Goal: Information Seeking & Learning: Find specific fact

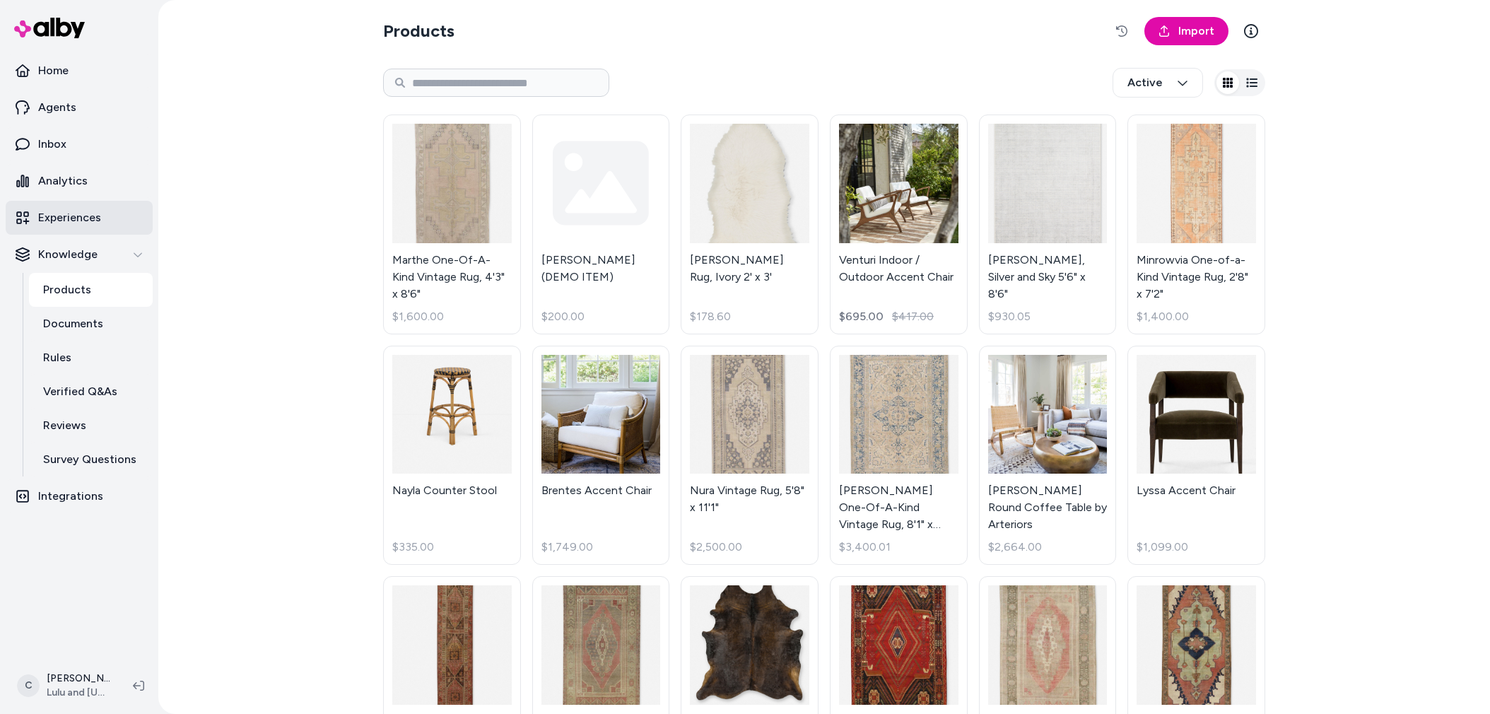
click at [75, 230] on link "Experiences" at bounding box center [79, 218] width 147 height 34
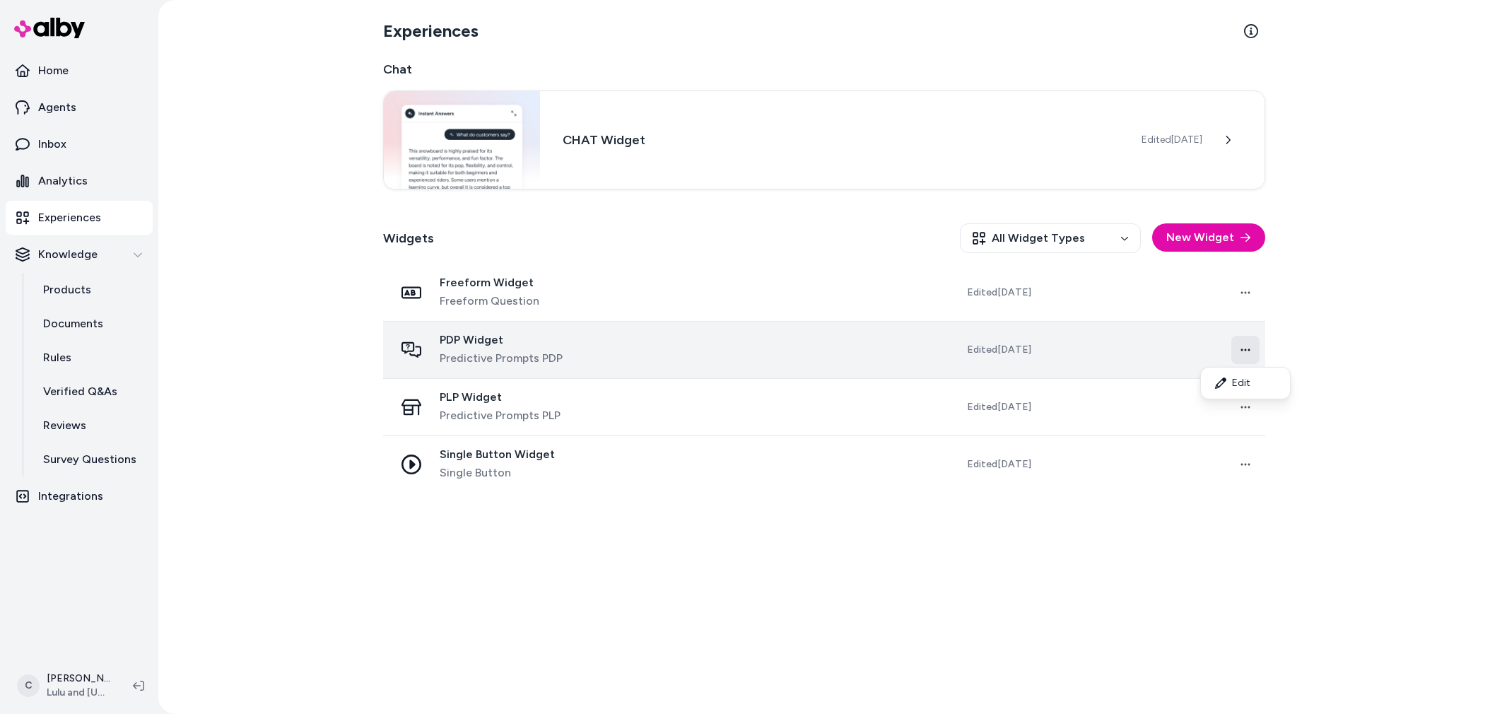
click at [1243, 351] on html "Home Agents Inbox Analytics Experiences Knowledge Products Documents Rules Veri…" at bounding box center [745, 357] width 1490 height 714
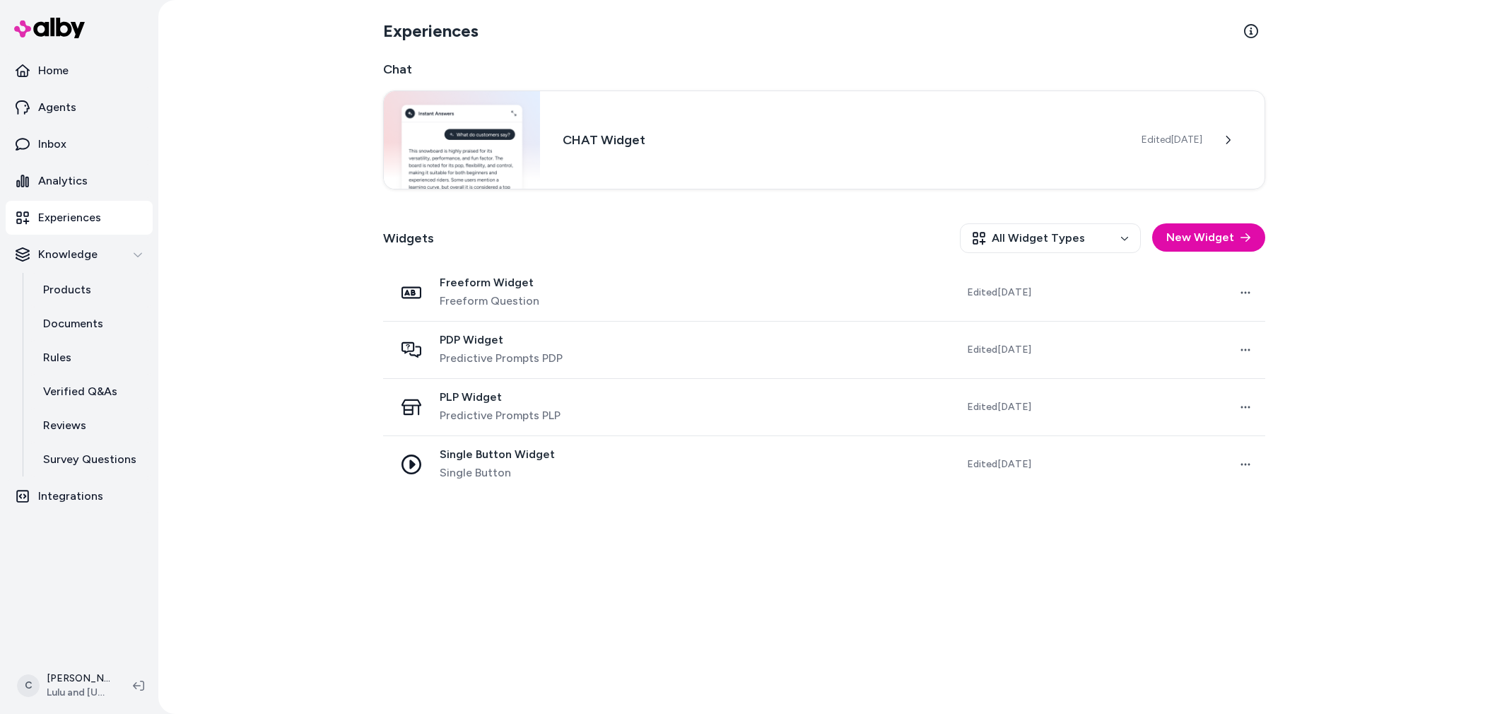
click at [1364, 360] on div "Experiences Chat CHAT Widget Edited Sep 19, 2025 Widgets All Widget Types New W…" at bounding box center [823, 357] width 1331 height 714
click at [64, 688] on html "Home Agents Inbox Analytics Experiences Knowledge Products Documents Rules Veri…" at bounding box center [745, 357] width 1490 height 714
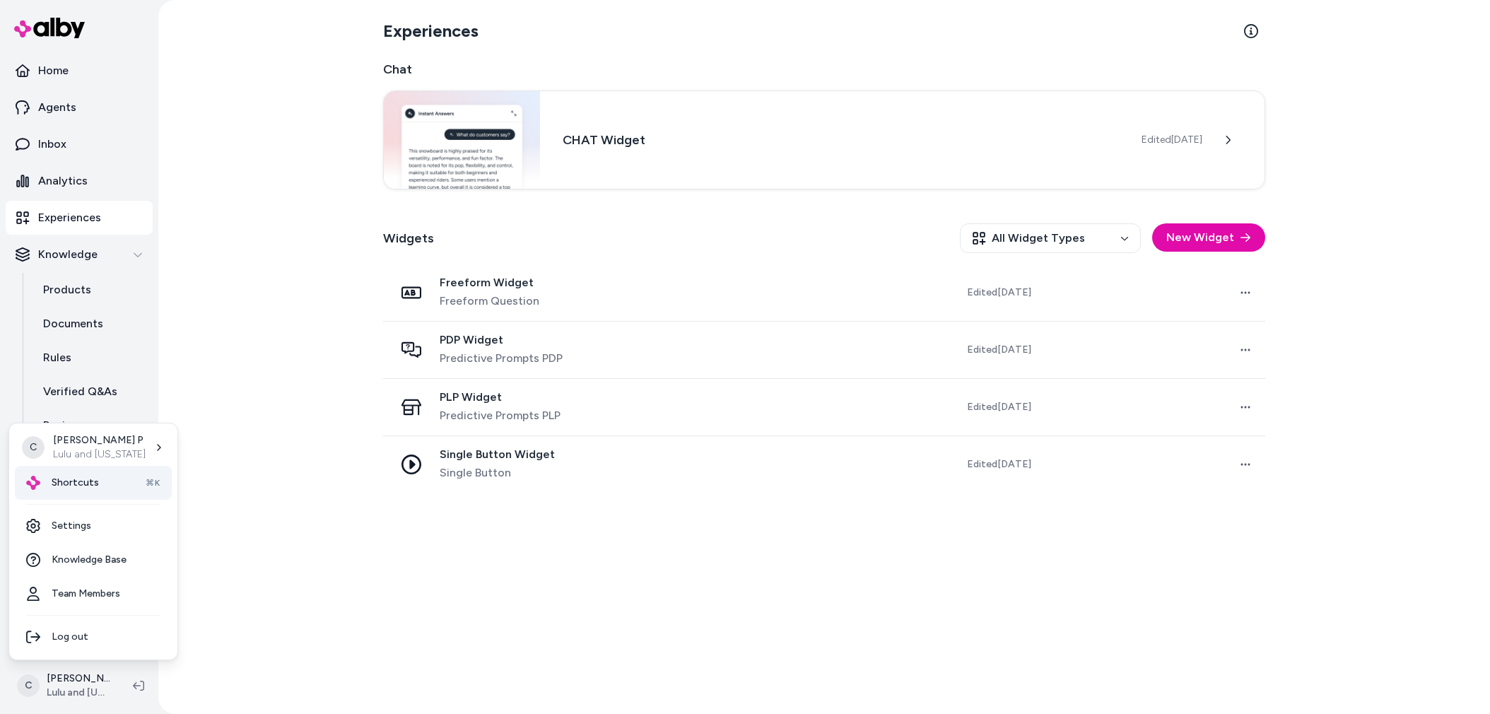
click at [54, 481] on span "Shortcuts" at bounding box center [75, 483] width 47 height 14
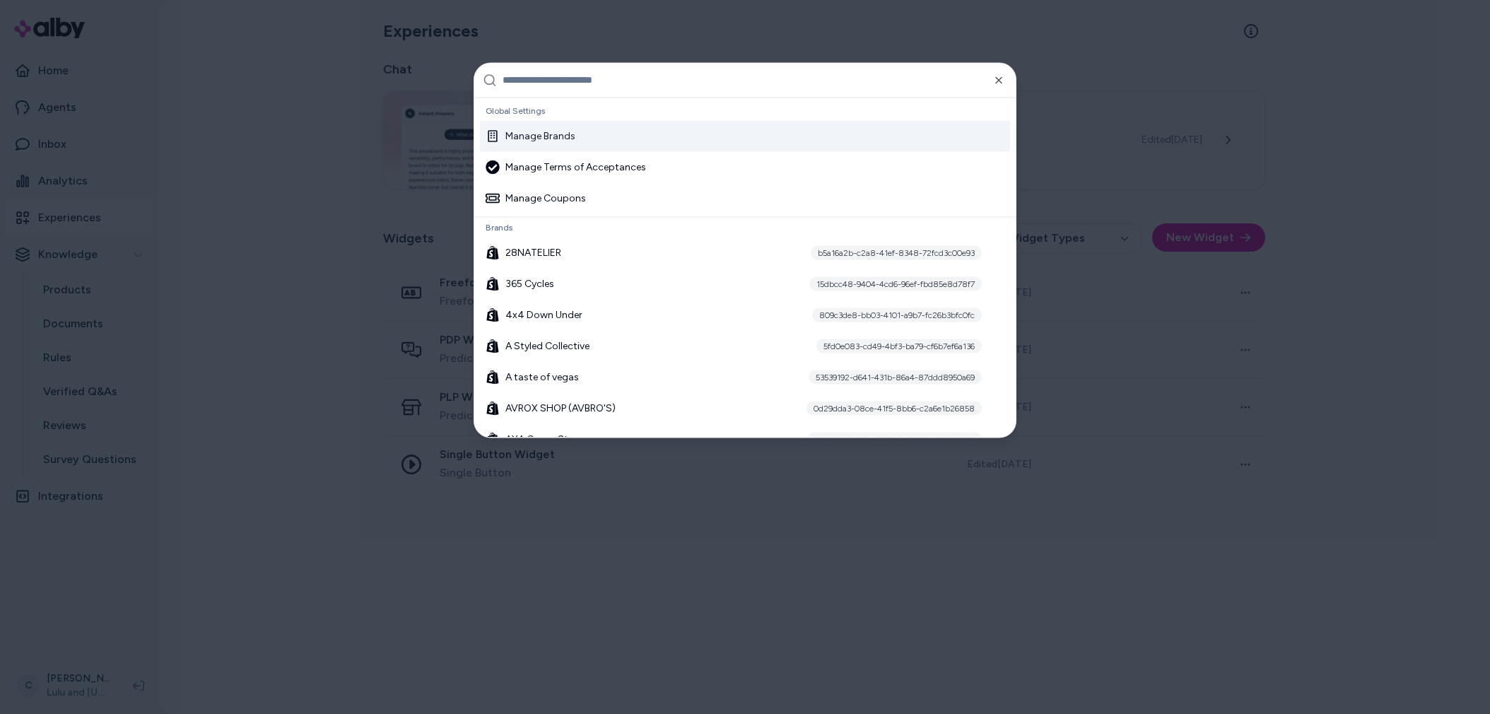
click at [564, 80] on input "text" at bounding box center [754, 80] width 505 height 34
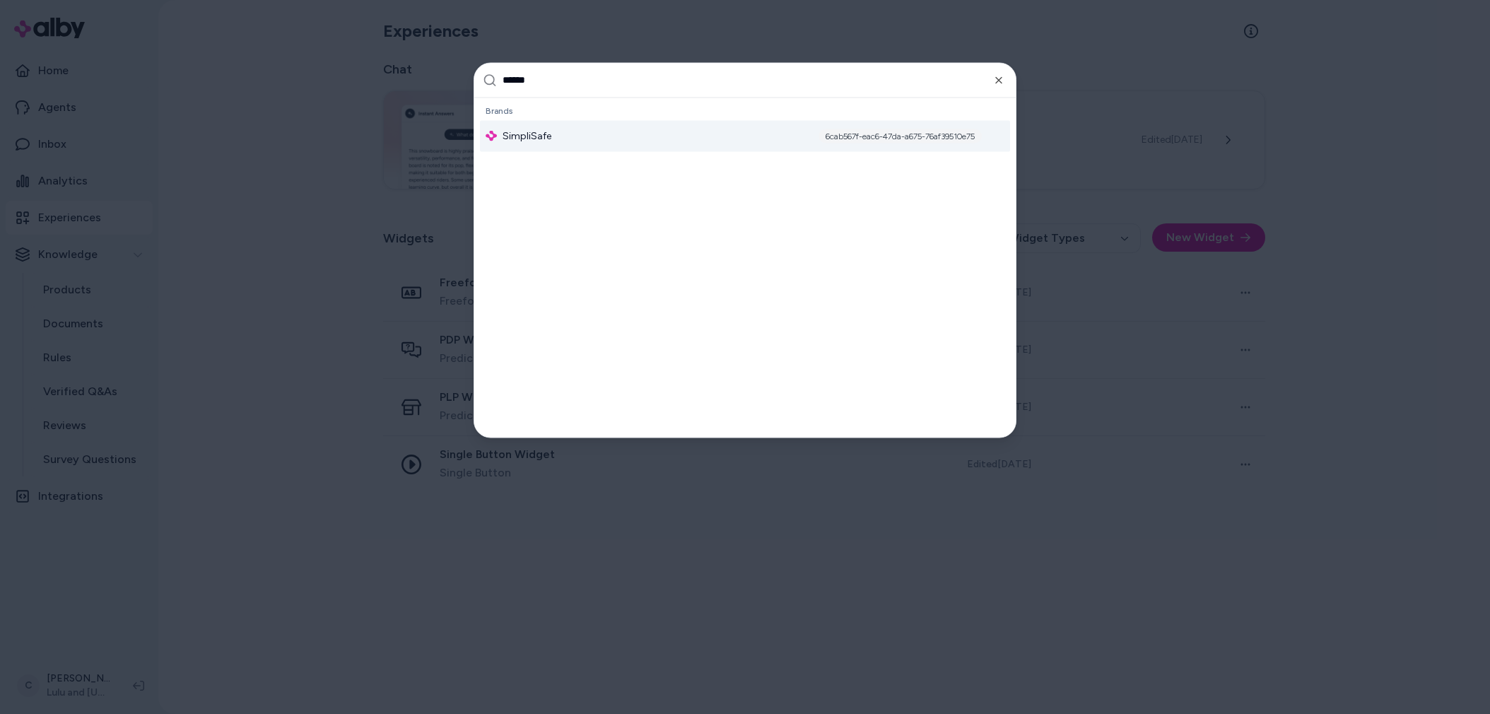
type input "******"
click at [543, 125] on div "SimpliSafe 6cab567f-eac6-47da-a675-76af39510e75" at bounding box center [745, 135] width 530 height 31
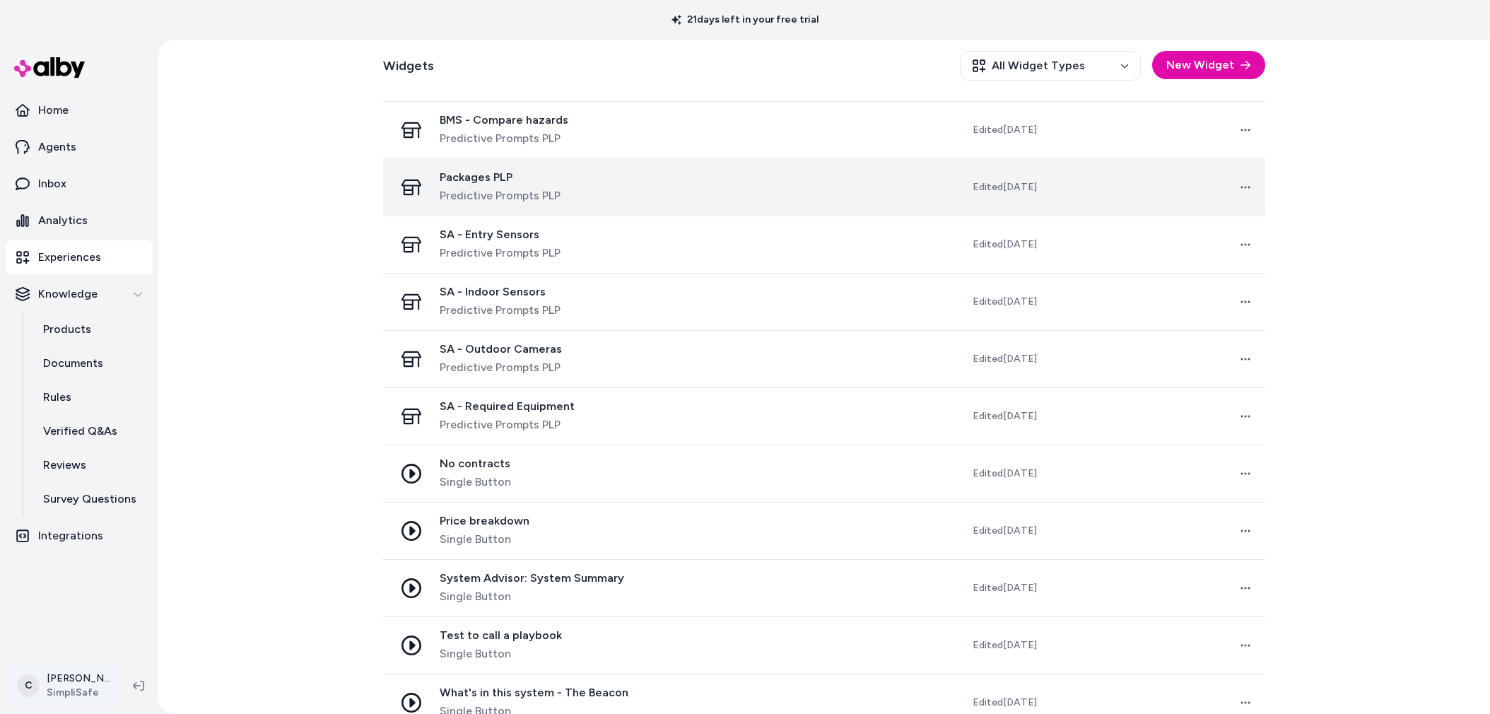
scroll to position [95, 0]
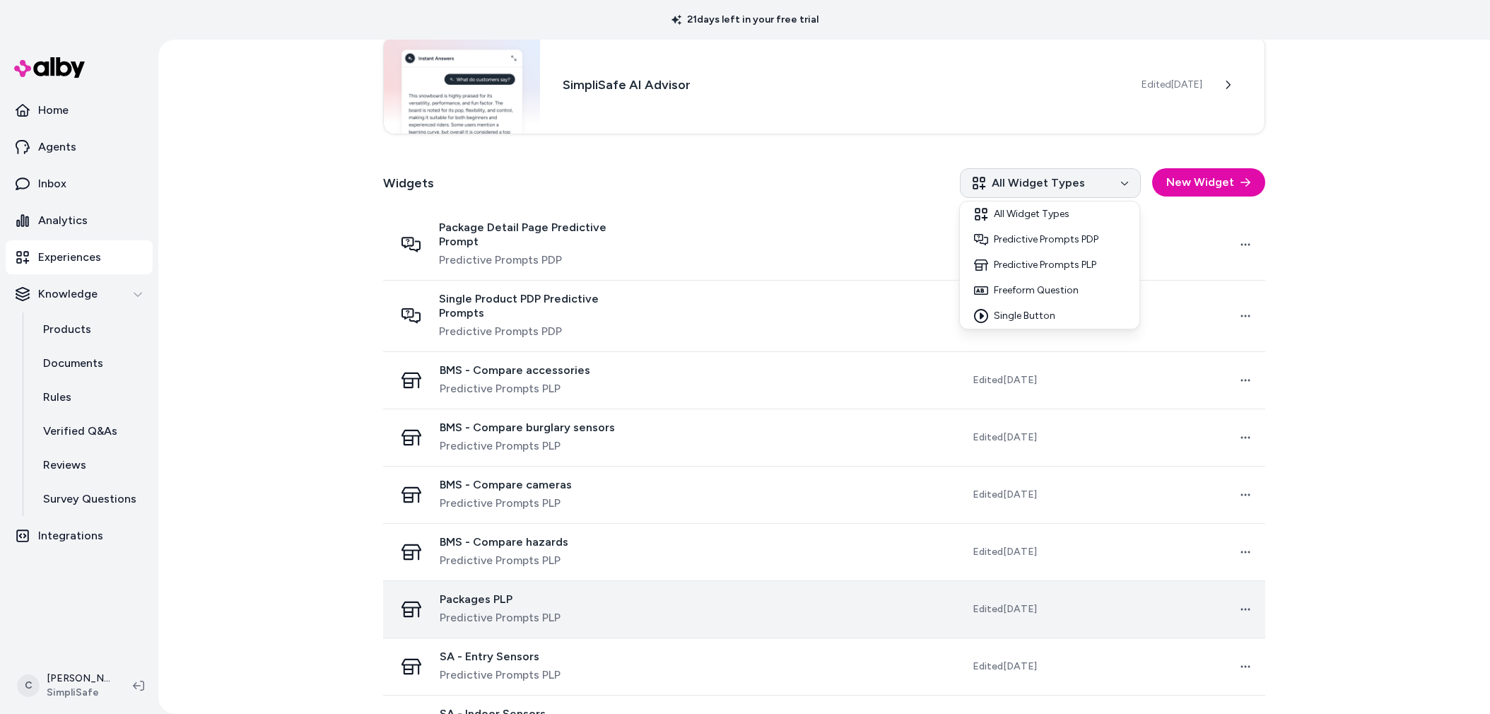
click at [1069, 183] on html "21 days left in your free trial Home Agents Inbox Analytics Experiences Knowled…" at bounding box center [745, 357] width 1490 height 714
click at [1023, 309] on div "Single Button" at bounding box center [1050, 315] width 174 height 25
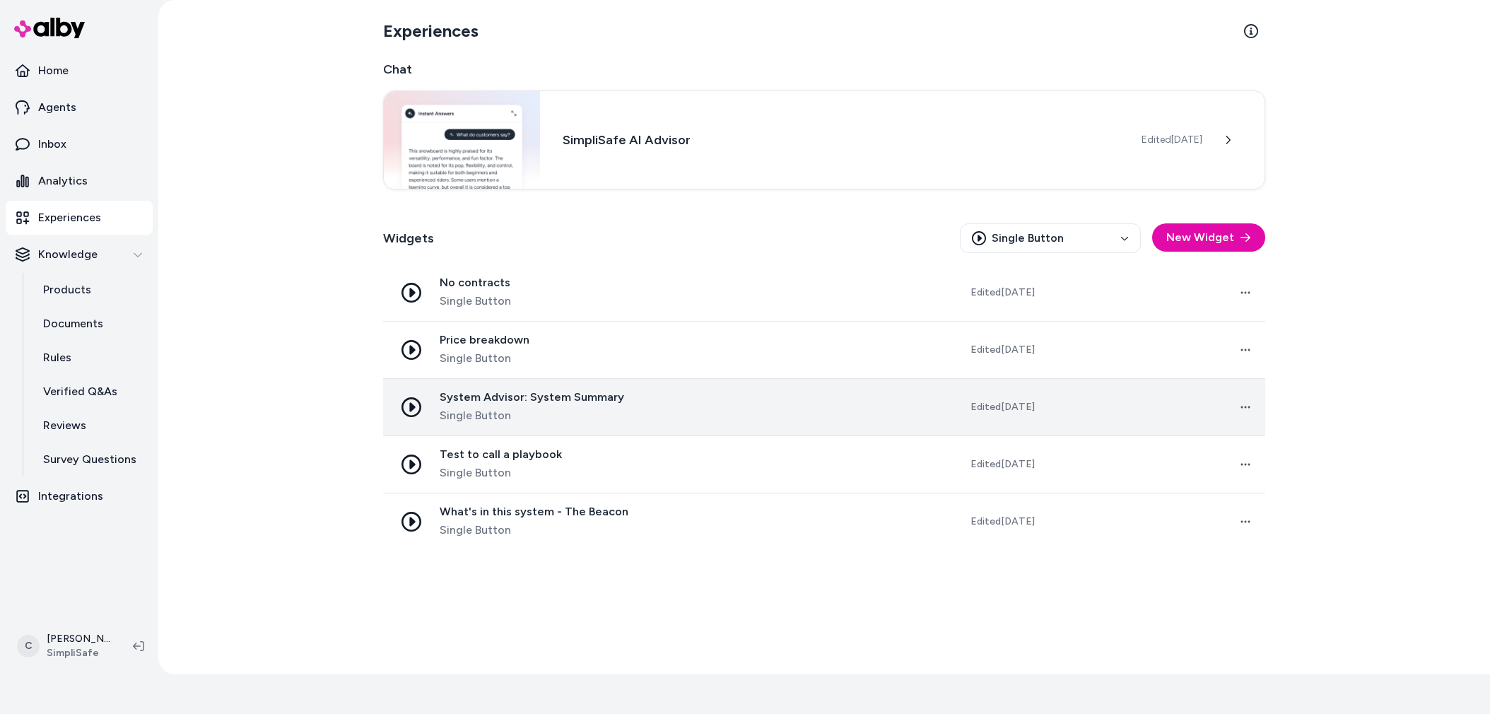
click at [573, 419] on span "Single Button" at bounding box center [532, 415] width 184 height 17
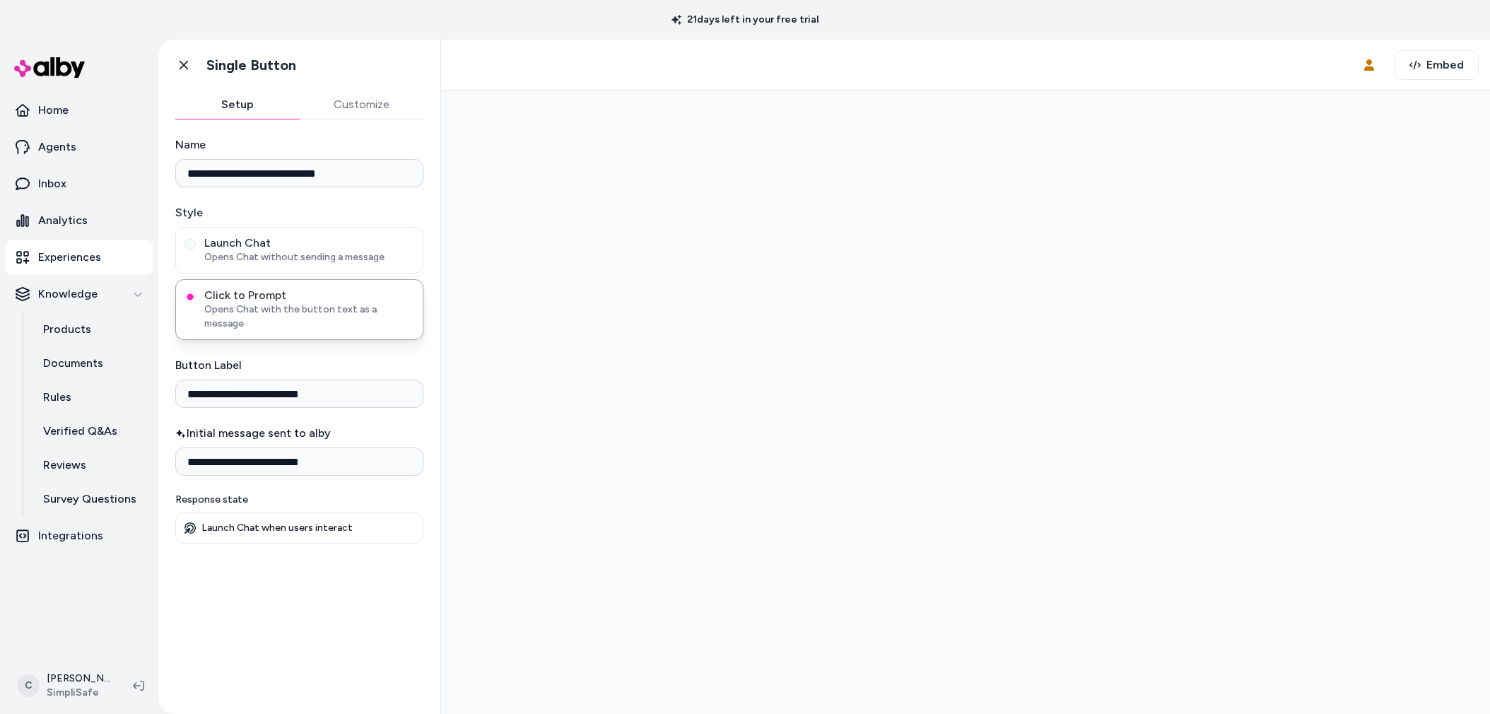
click at [337, 111] on button "Customize" at bounding box center [362, 104] width 124 height 28
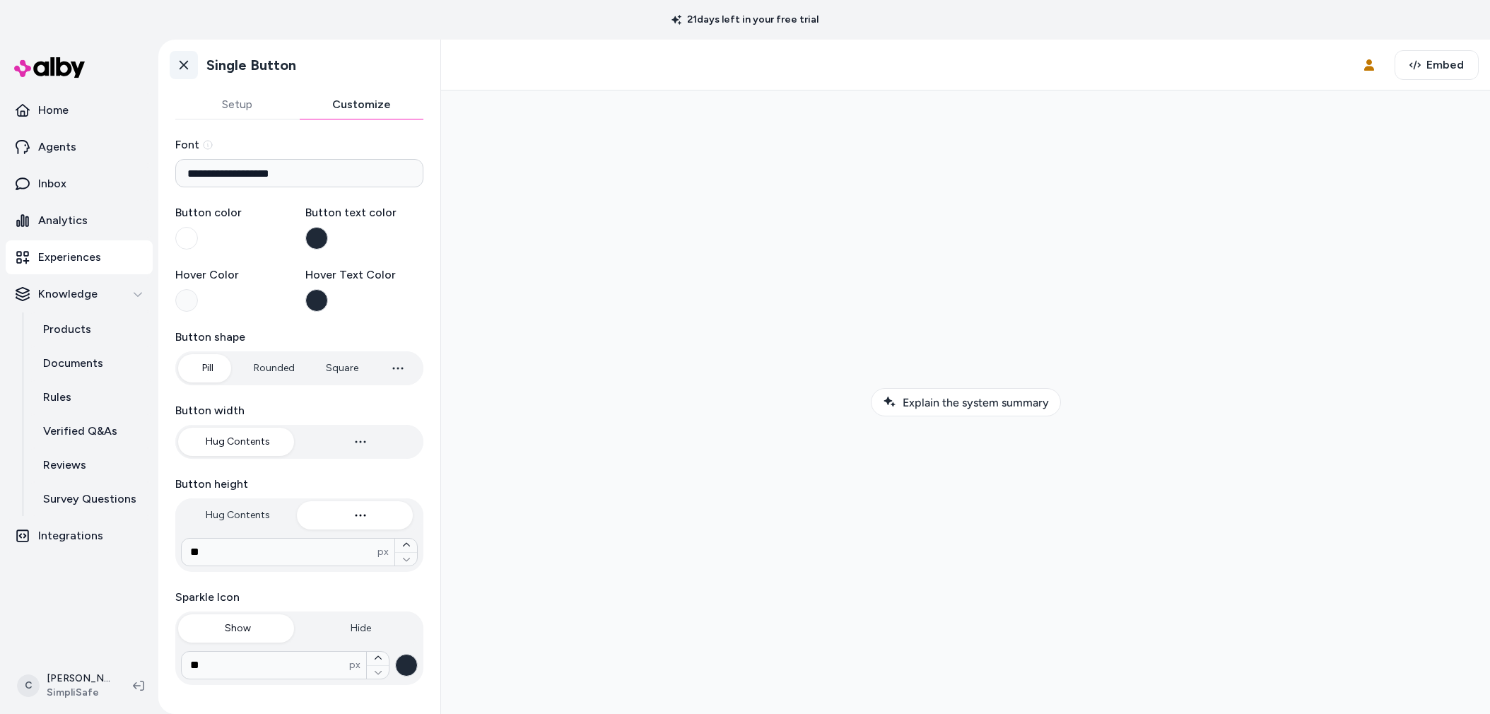
click at [193, 64] on link "Go back" at bounding box center [184, 65] width 28 height 28
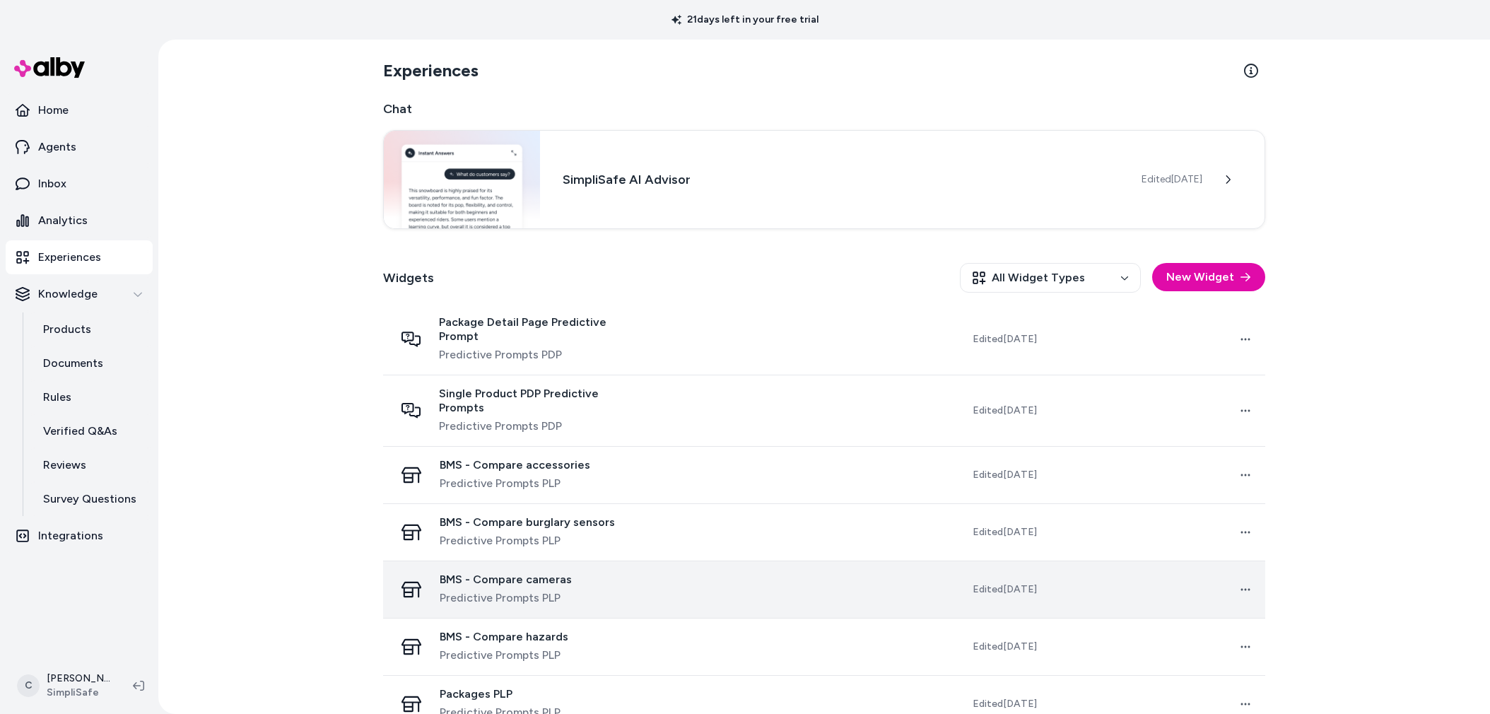
scroll to position [116, 0]
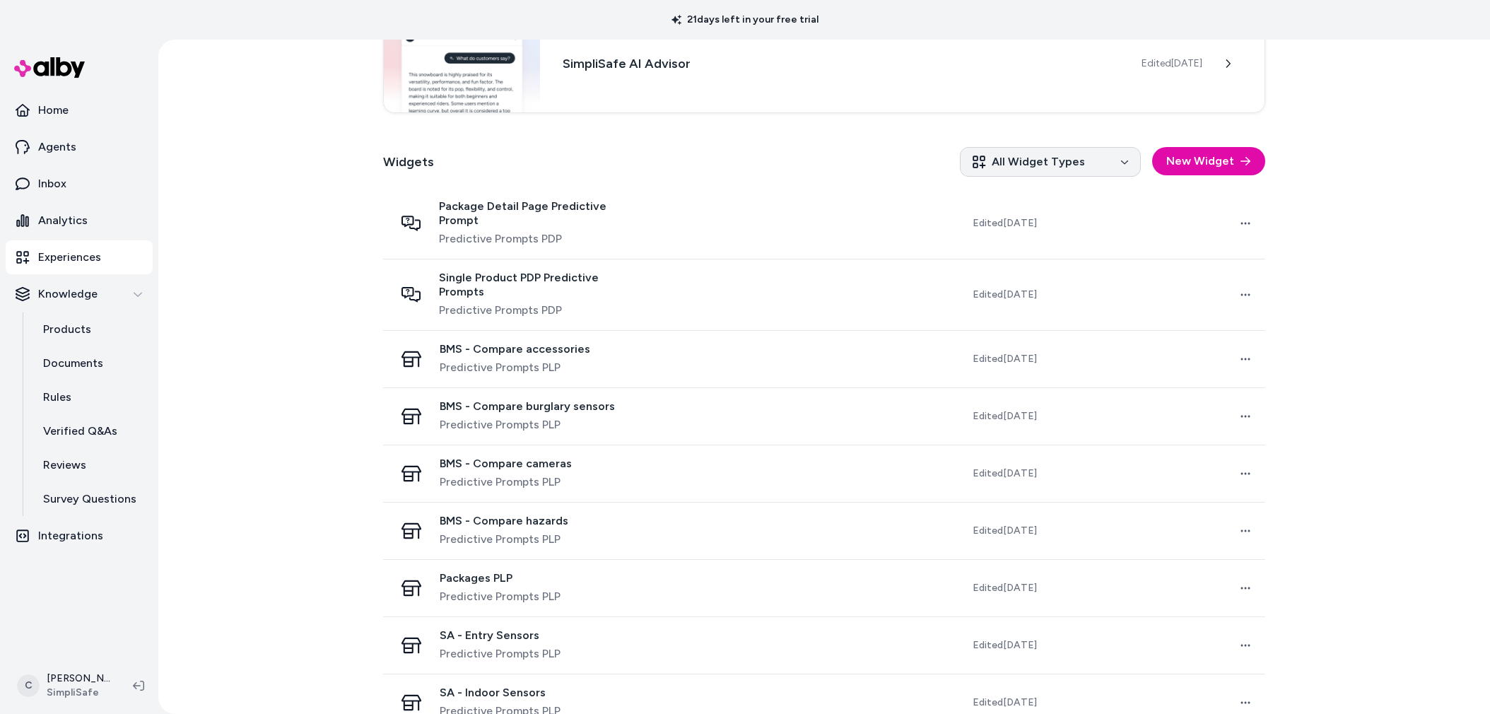
click at [1017, 156] on html "21 days left in your free trial Home Agents Inbox Analytics Experiences Knowled…" at bounding box center [745, 357] width 1490 height 714
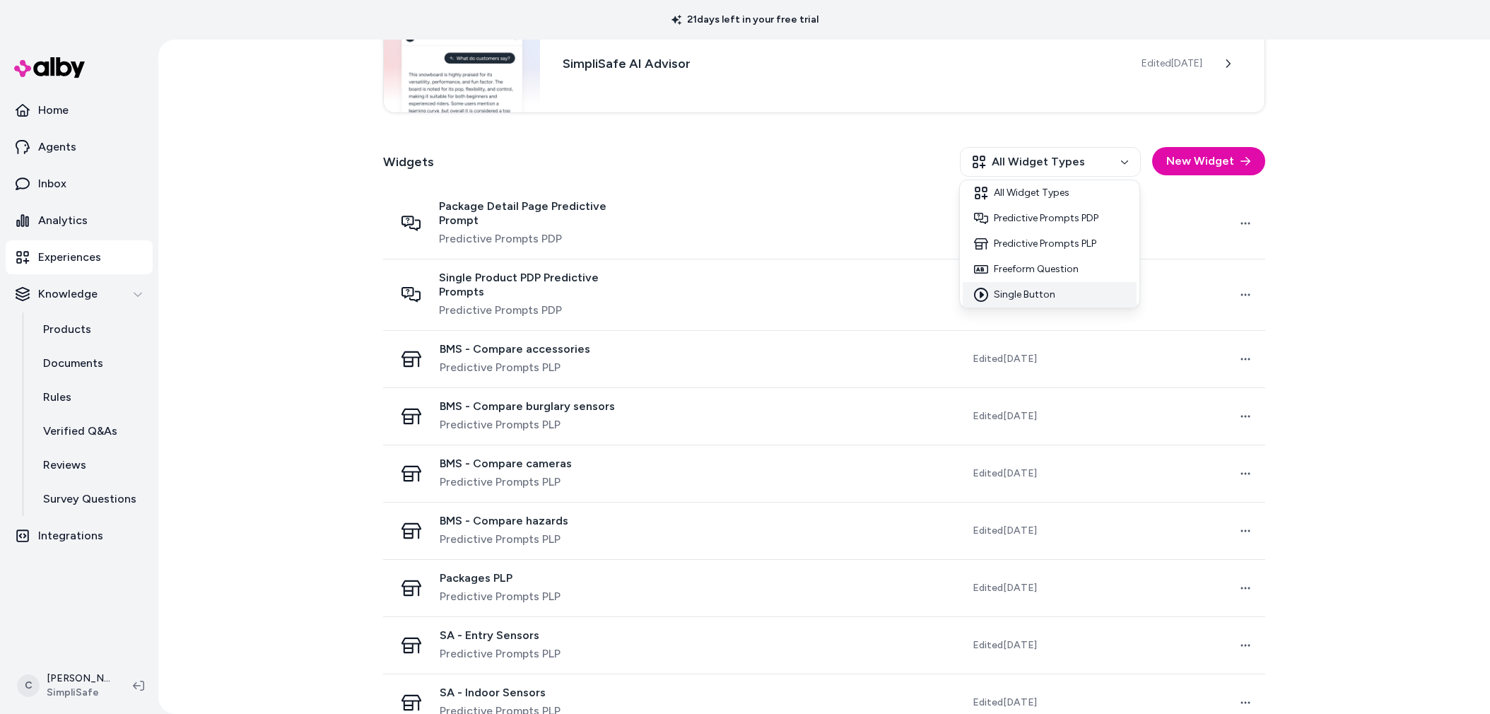
click at [1052, 297] on div "Single Button" at bounding box center [1050, 294] width 174 height 25
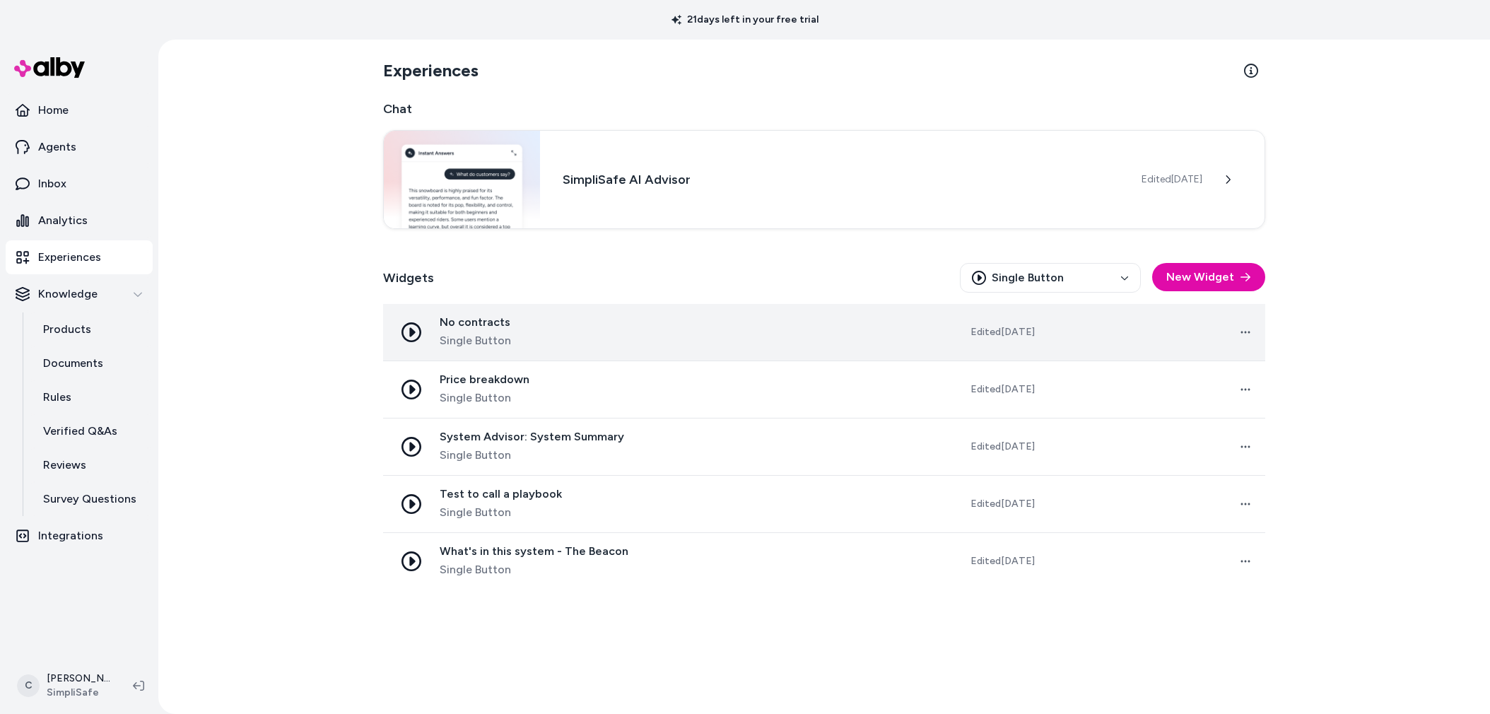
click at [549, 340] on div "No contracts Single Button" at bounding box center [515, 332] width 242 height 34
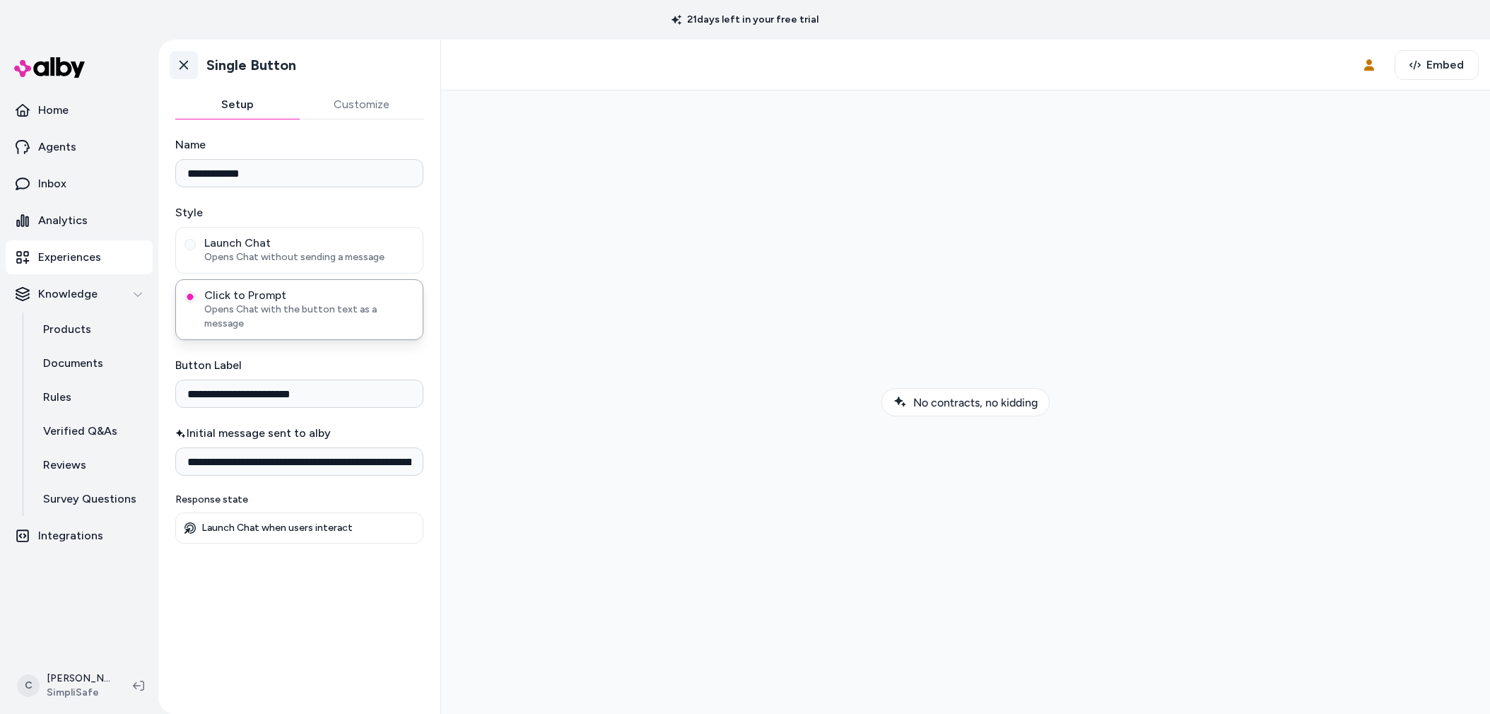
click at [192, 70] on link "Go back" at bounding box center [184, 65] width 28 height 28
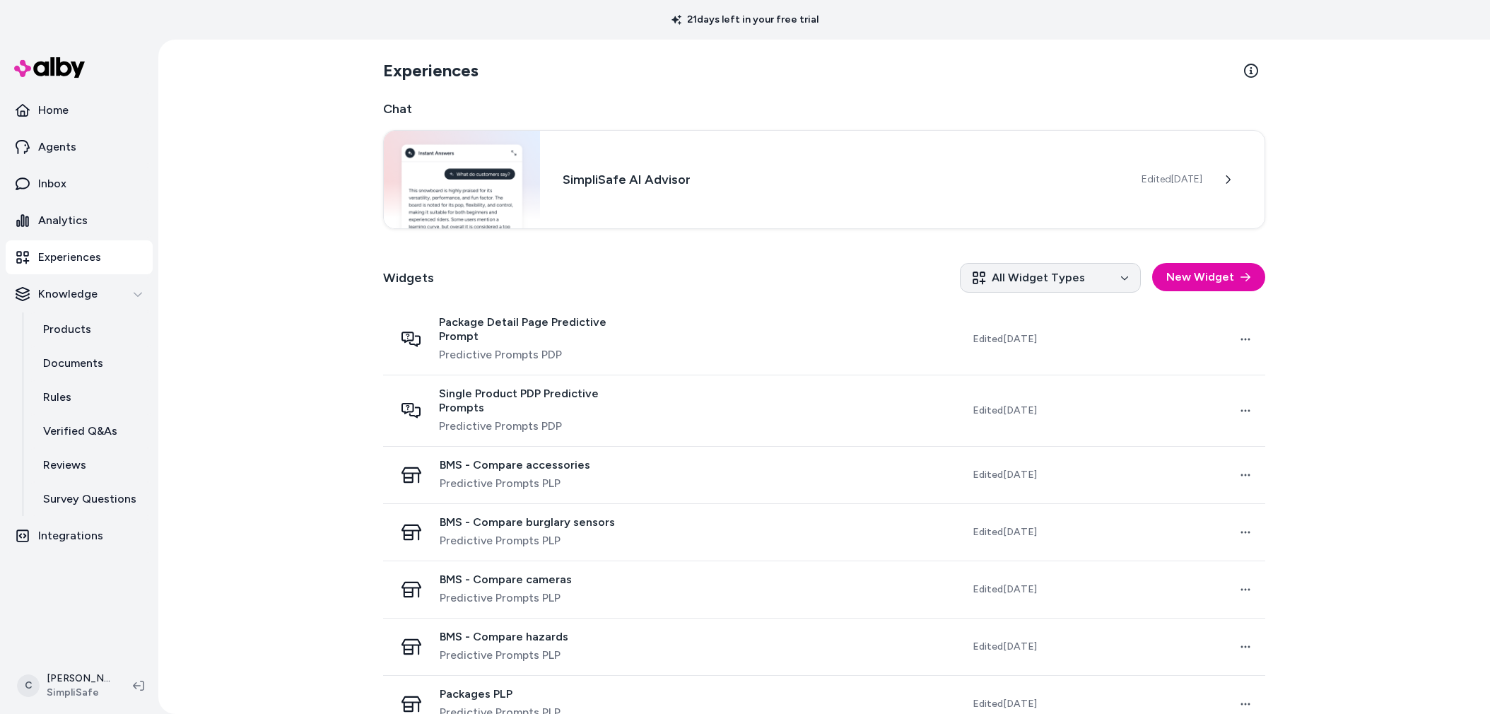
drag, startPoint x: 1083, startPoint y: 293, endPoint x: 1083, endPoint y: 281, distance: 12.0
click at [1082, 286] on div "Widgets All Widget Types New Widget" at bounding box center [824, 278] width 882 height 52
click at [1086, 274] on html "21 days left in your free trial Home Agents Inbox Analytics Experiences Knowled…" at bounding box center [745, 357] width 1490 height 714
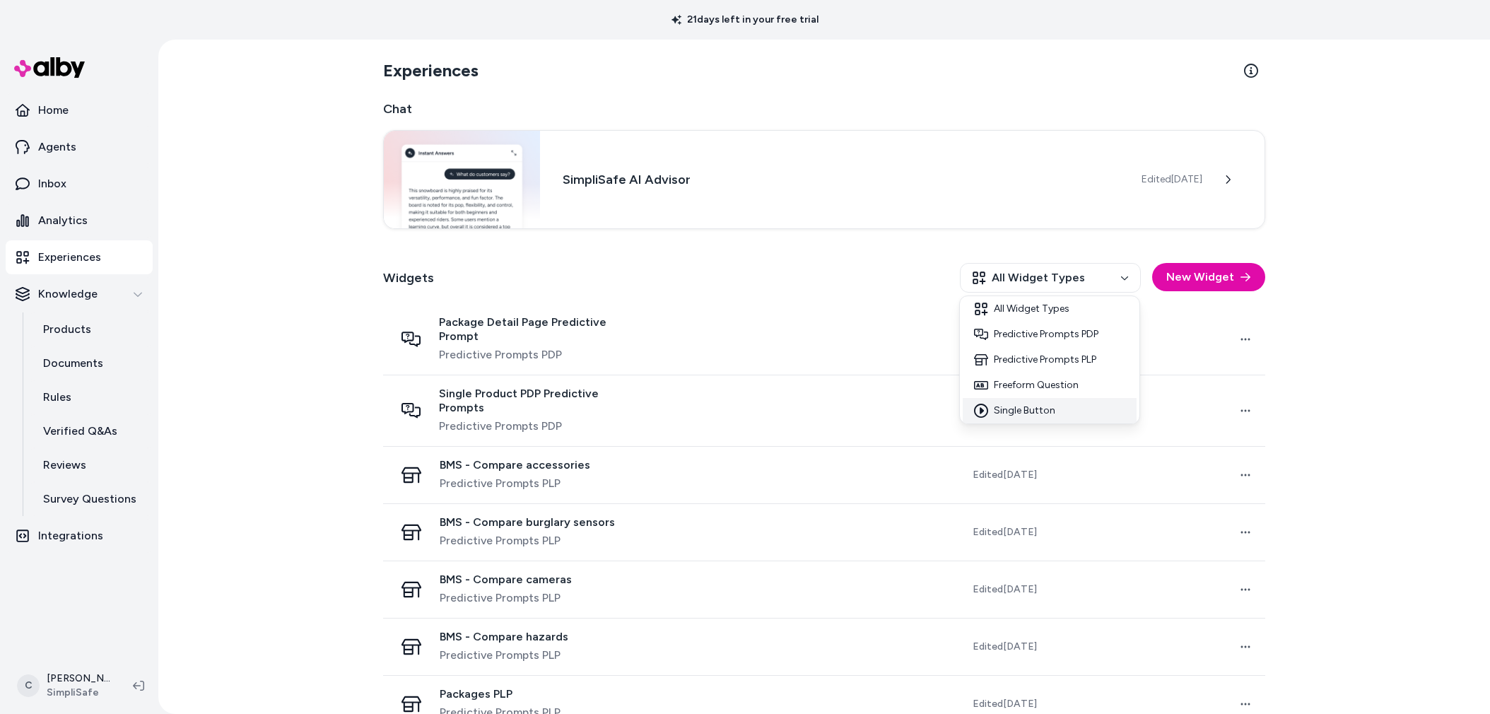
click at [1055, 408] on div "Single Button" at bounding box center [1050, 410] width 174 height 25
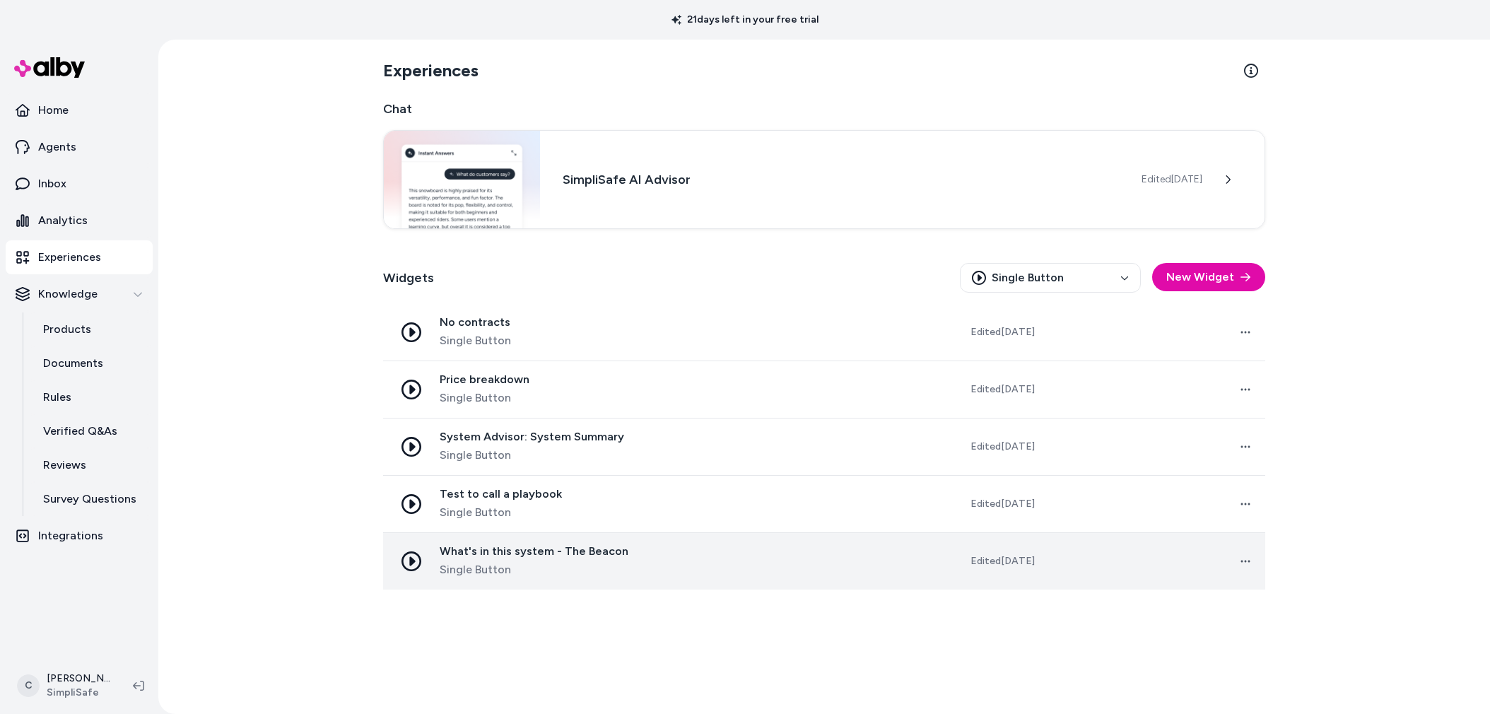
click at [413, 560] on icon at bounding box center [411, 561] width 20 height 20
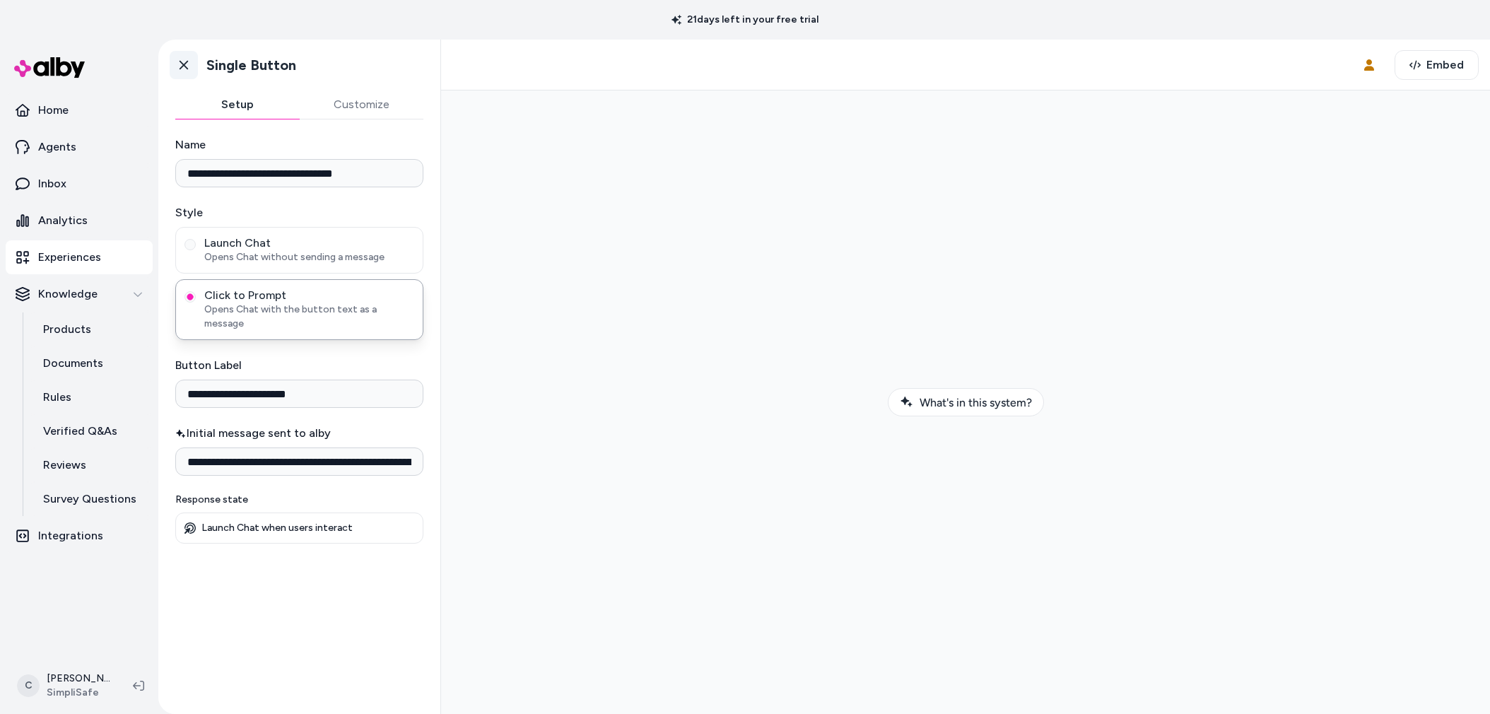
click at [189, 71] on icon at bounding box center [184, 65] width 14 height 14
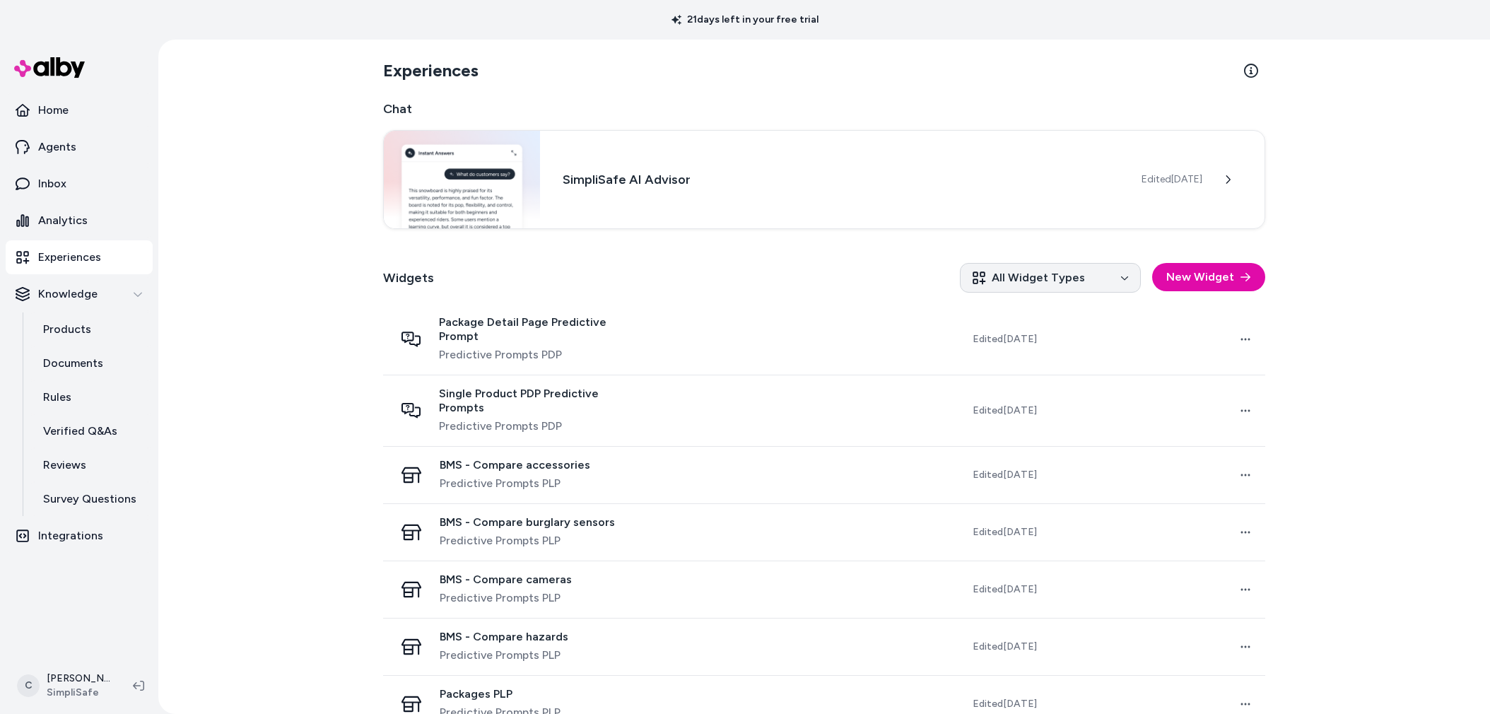
click at [1054, 278] on html "21 days left in your free trial Home Agents Inbox Analytics Experiences Knowled…" at bounding box center [745, 357] width 1490 height 714
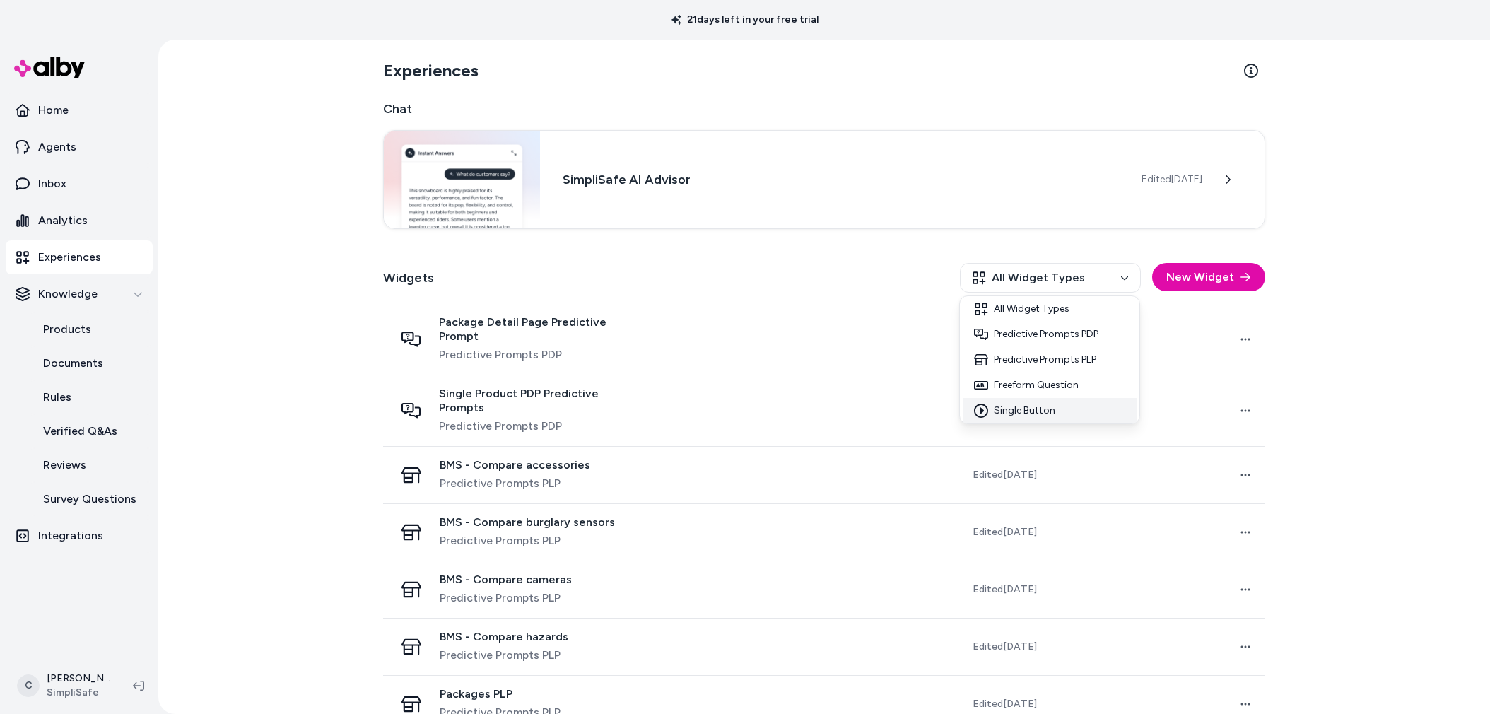
click at [1020, 407] on div "Single Button" at bounding box center [1050, 410] width 174 height 25
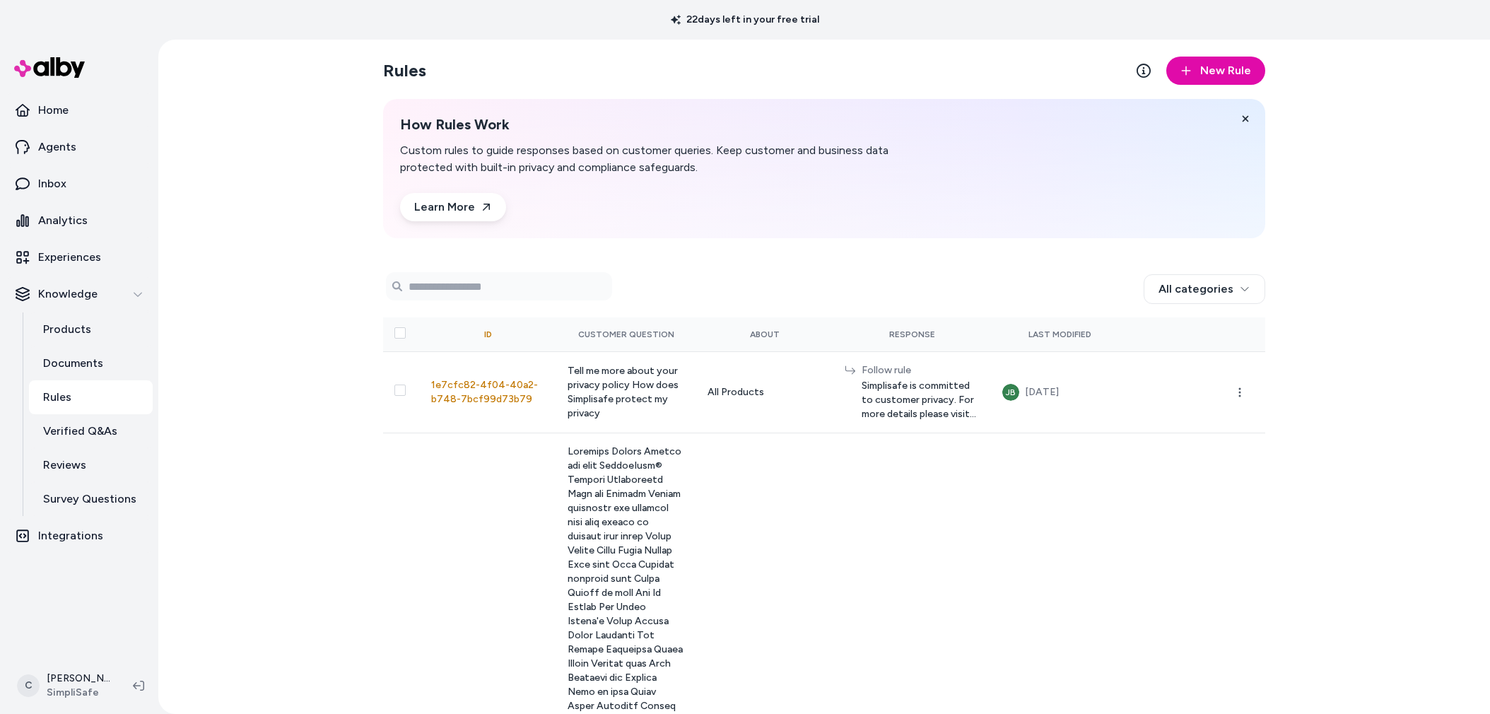
scroll to position [4168, 0]
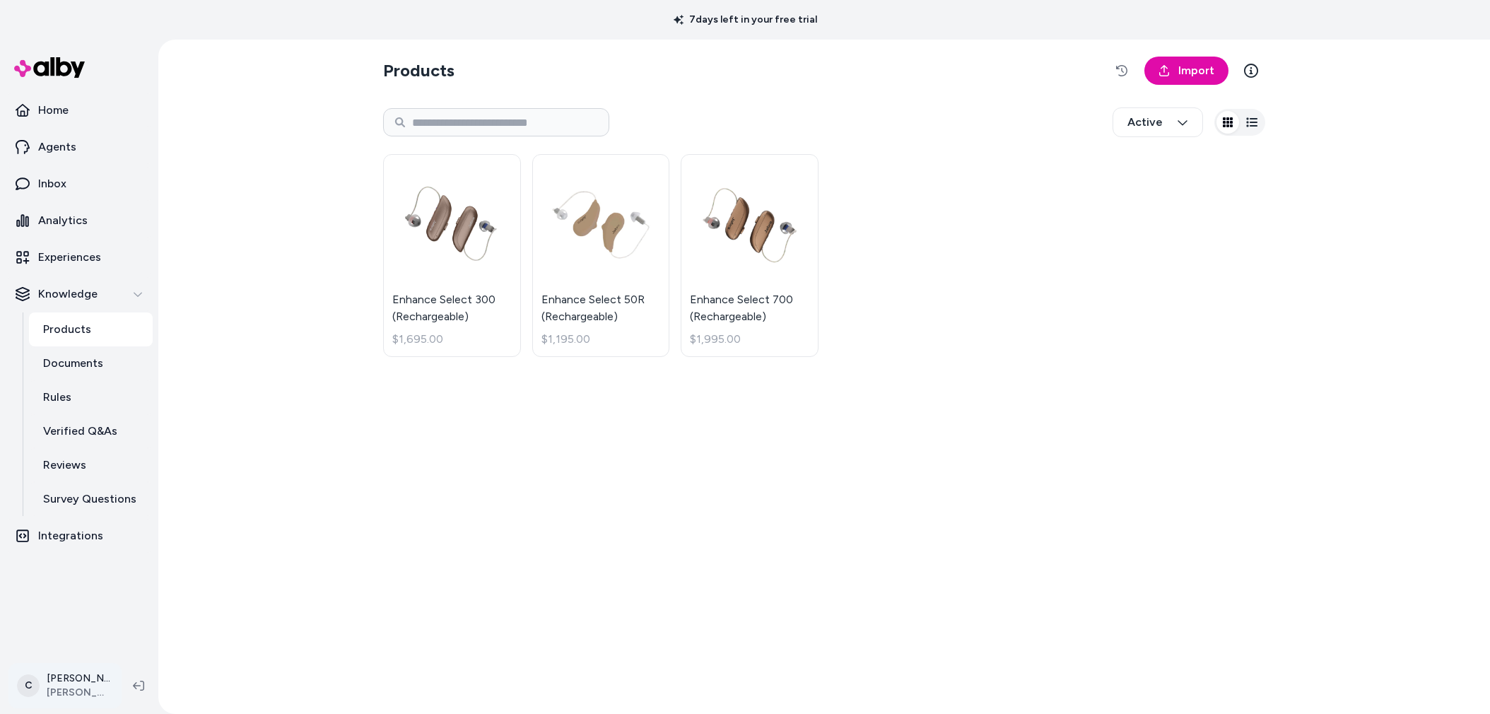
click at [92, 687] on html "7 days left in your free trial Home Agents Inbox Analytics Experiences Knowledg…" at bounding box center [745, 357] width 1490 height 714
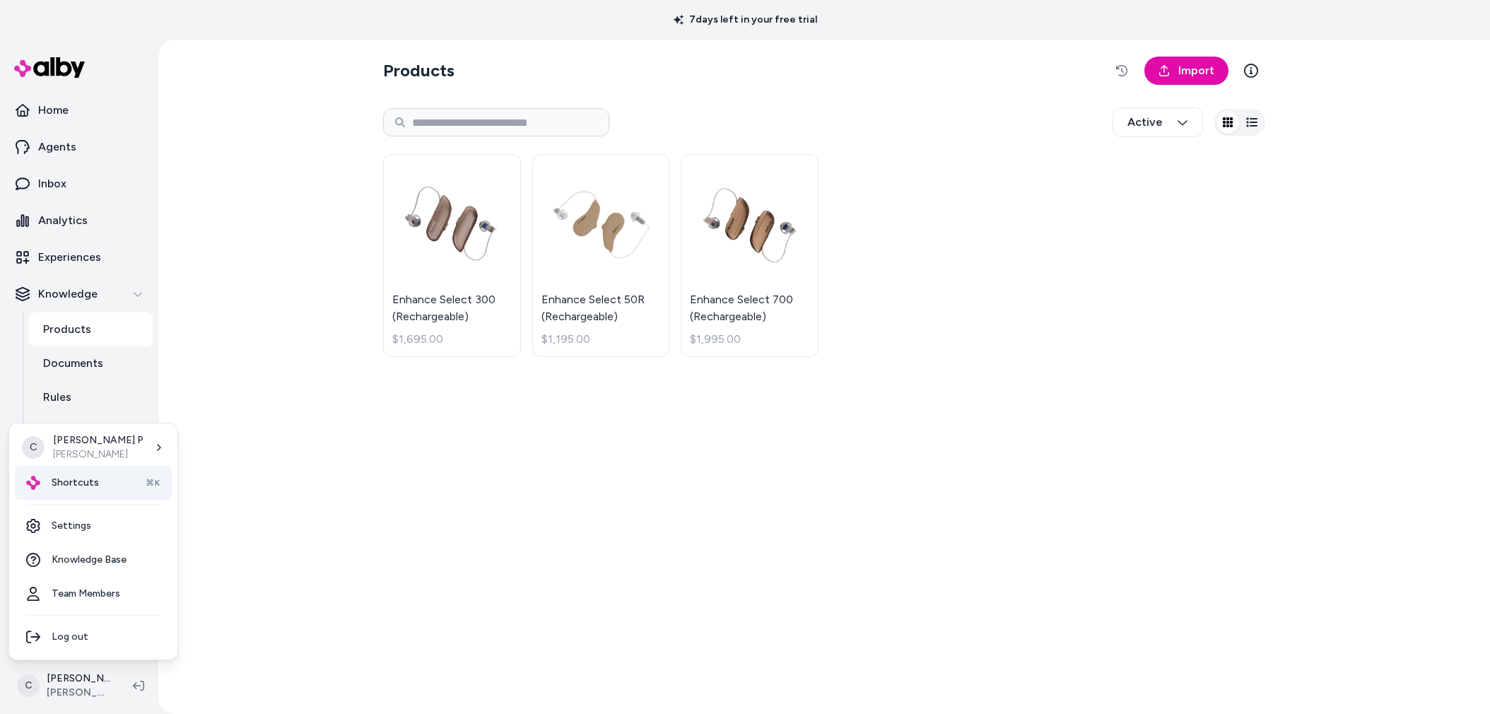
click at [89, 486] on span "Shortcuts" at bounding box center [75, 483] width 47 height 14
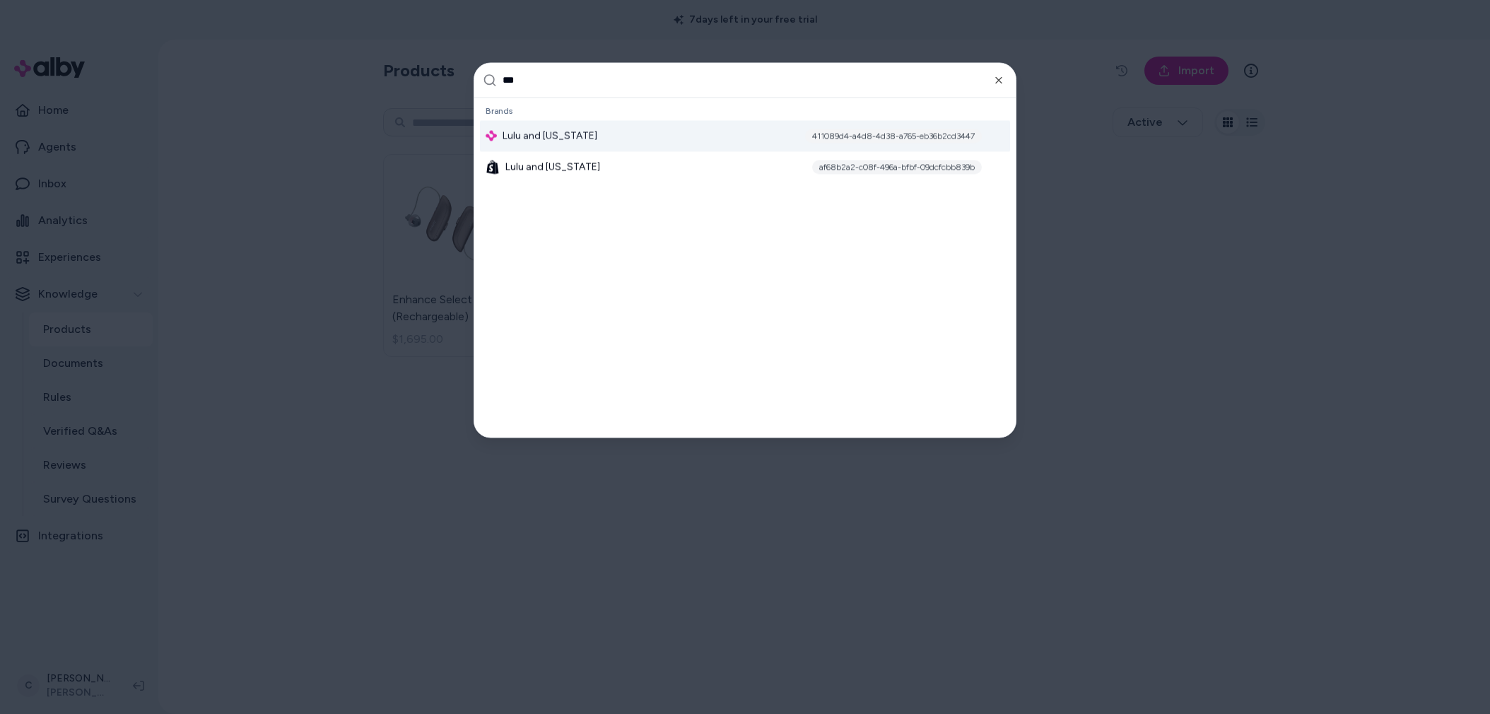
type input "****"
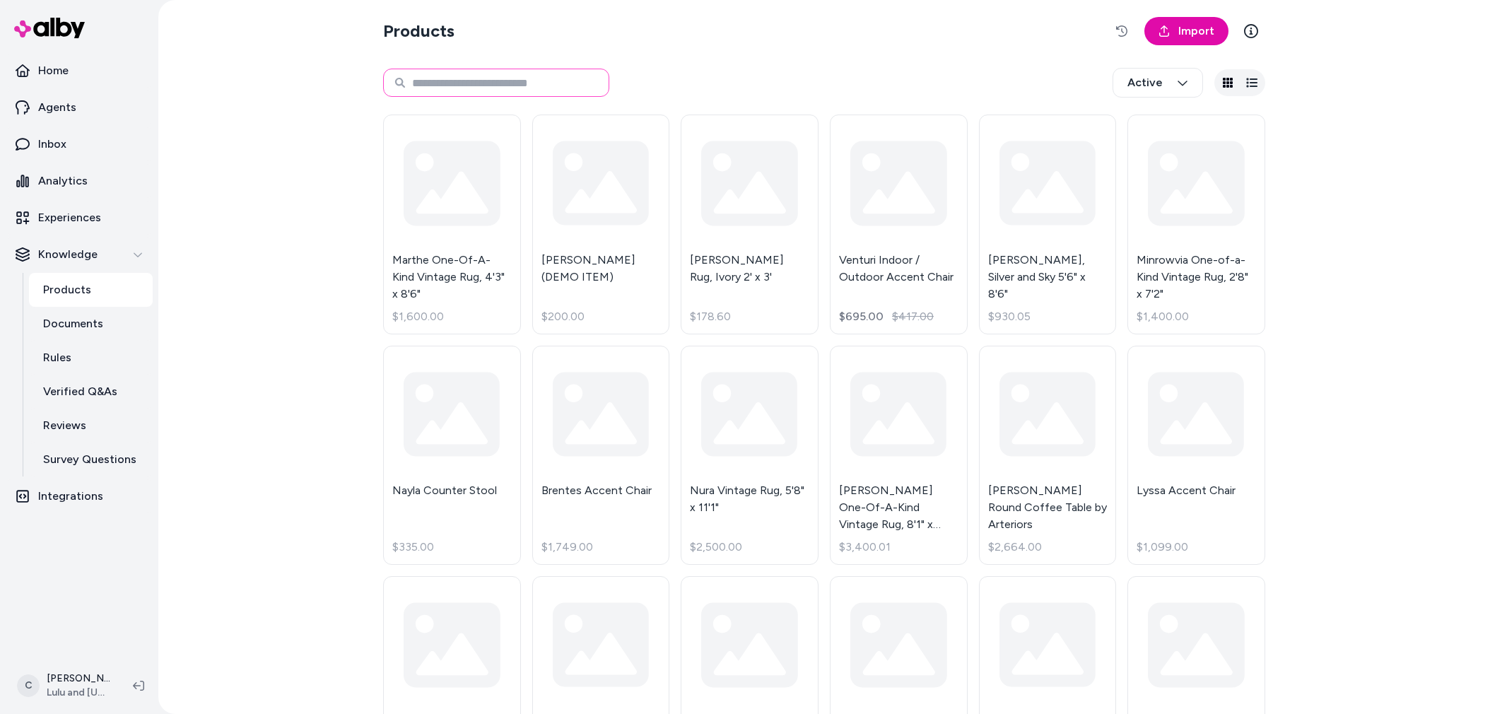
click at [481, 90] on input at bounding box center [496, 83] width 226 height 28
paste input "**********"
type input "**********"
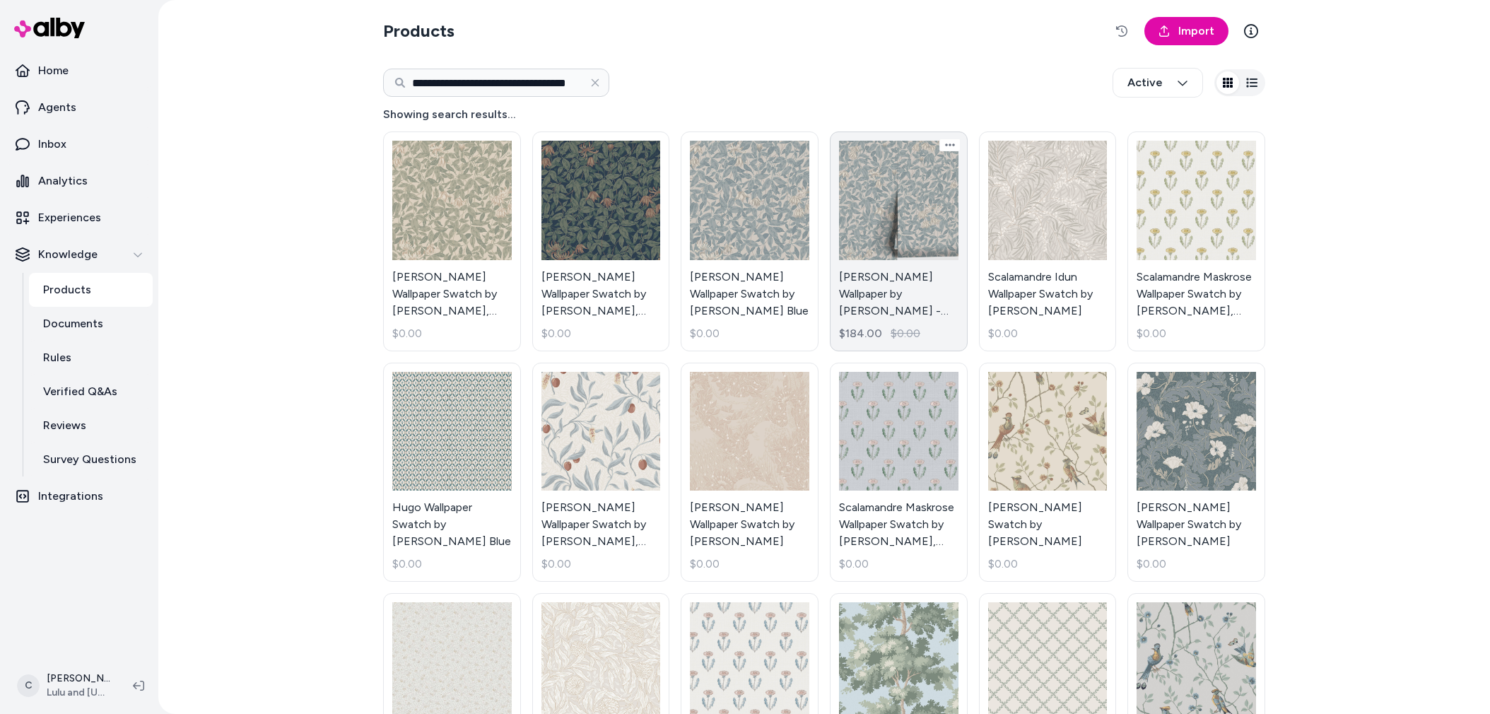
click at [917, 281] on link "[PERSON_NAME] Wallpaper by [PERSON_NAME] - [PERSON_NAME] Blue $184.00 $0.00" at bounding box center [899, 241] width 138 height 220
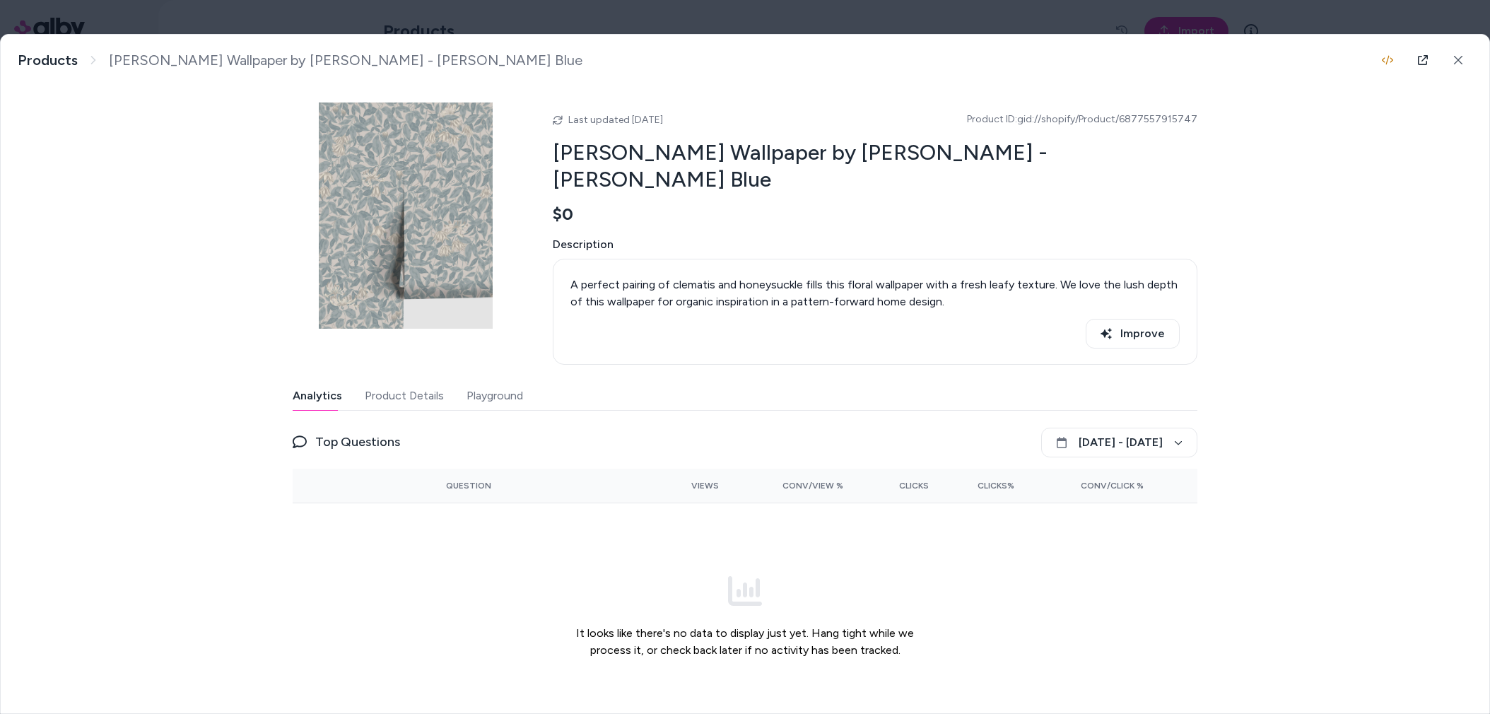
click at [399, 18] on body "**********" at bounding box center [745, 357] width 1490 height 714
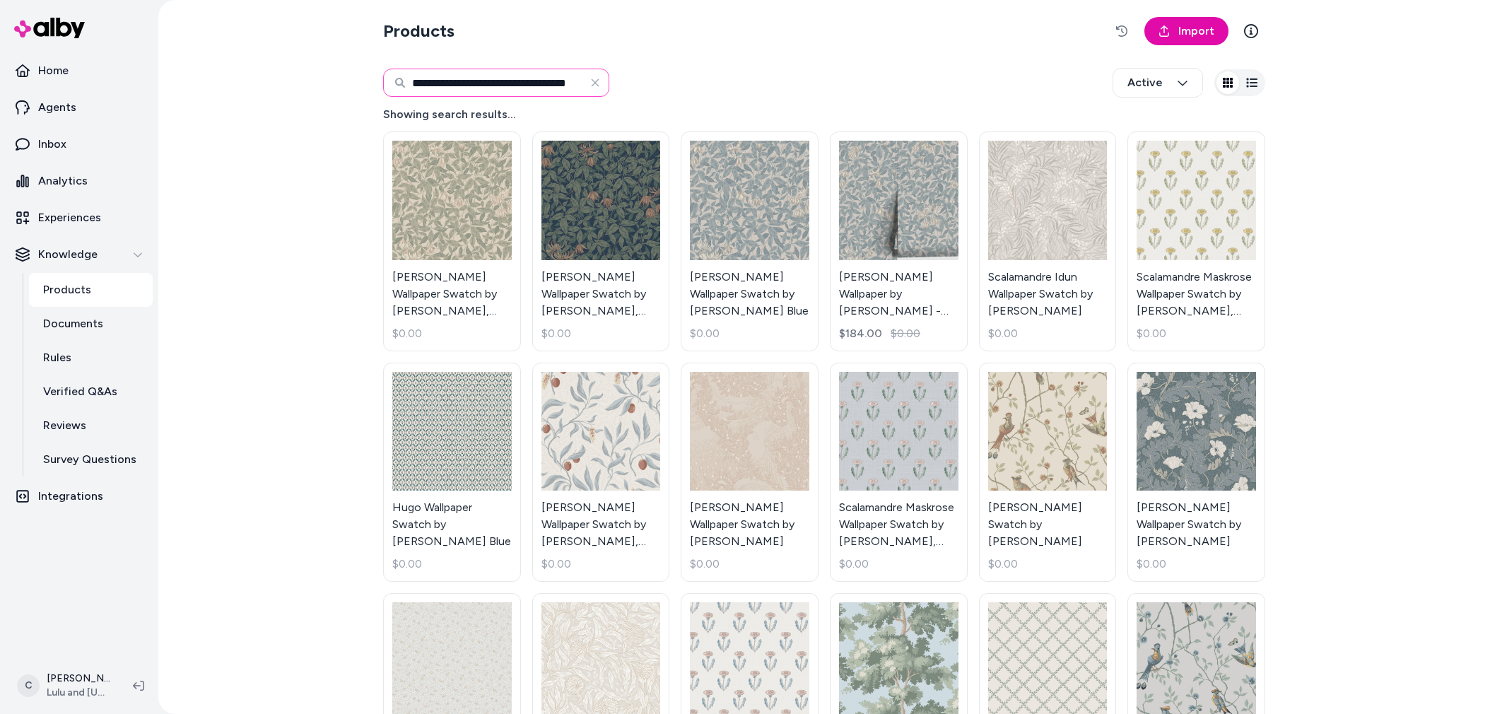
click at [571, 80] on input "**********" at bounding box center [496, 83] width 226 height 28
drag, startPoint x: 572, startPoint y: 81, endPoint x: 673, endPoint y: 73, distance: 101.3
click at [673, 73] on div "**********" at bounding box center [824, 82] width 882 height 47
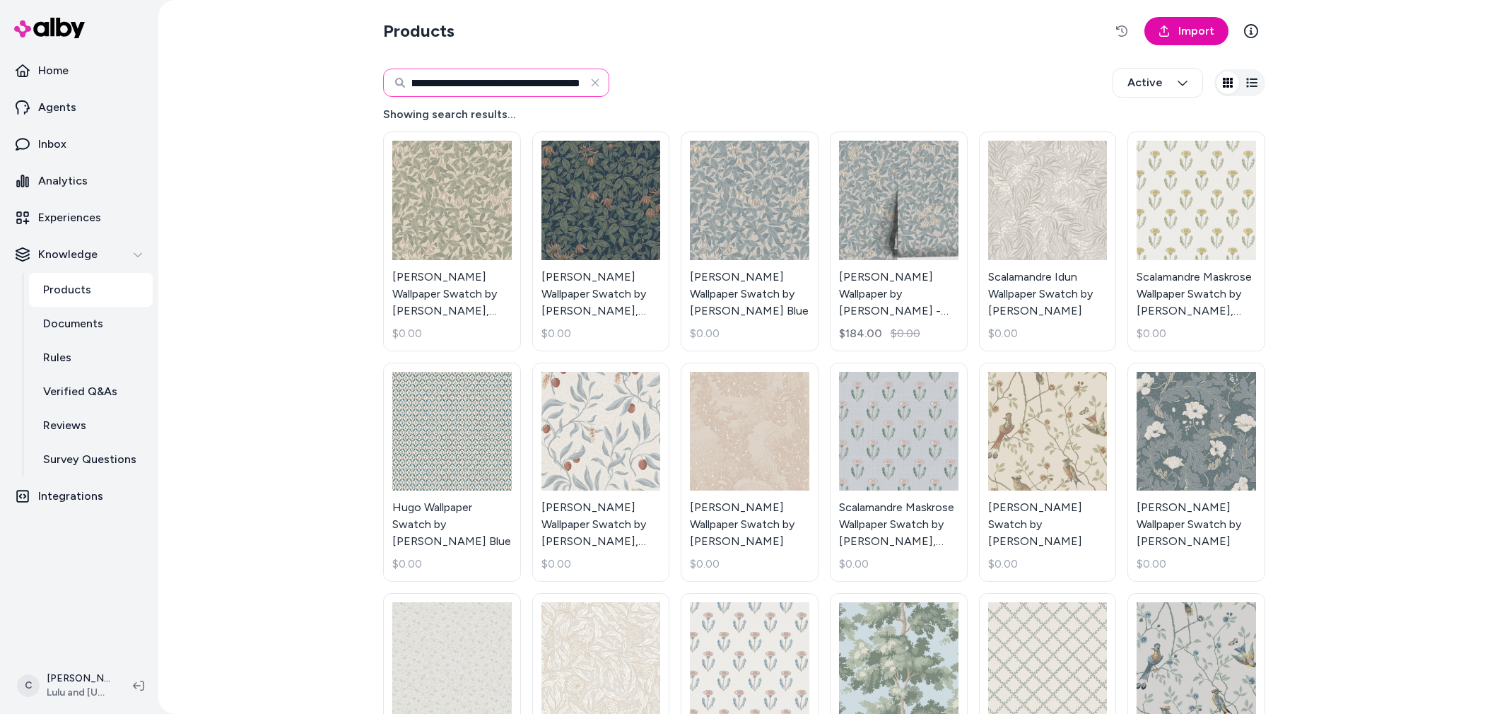
type input "**********"
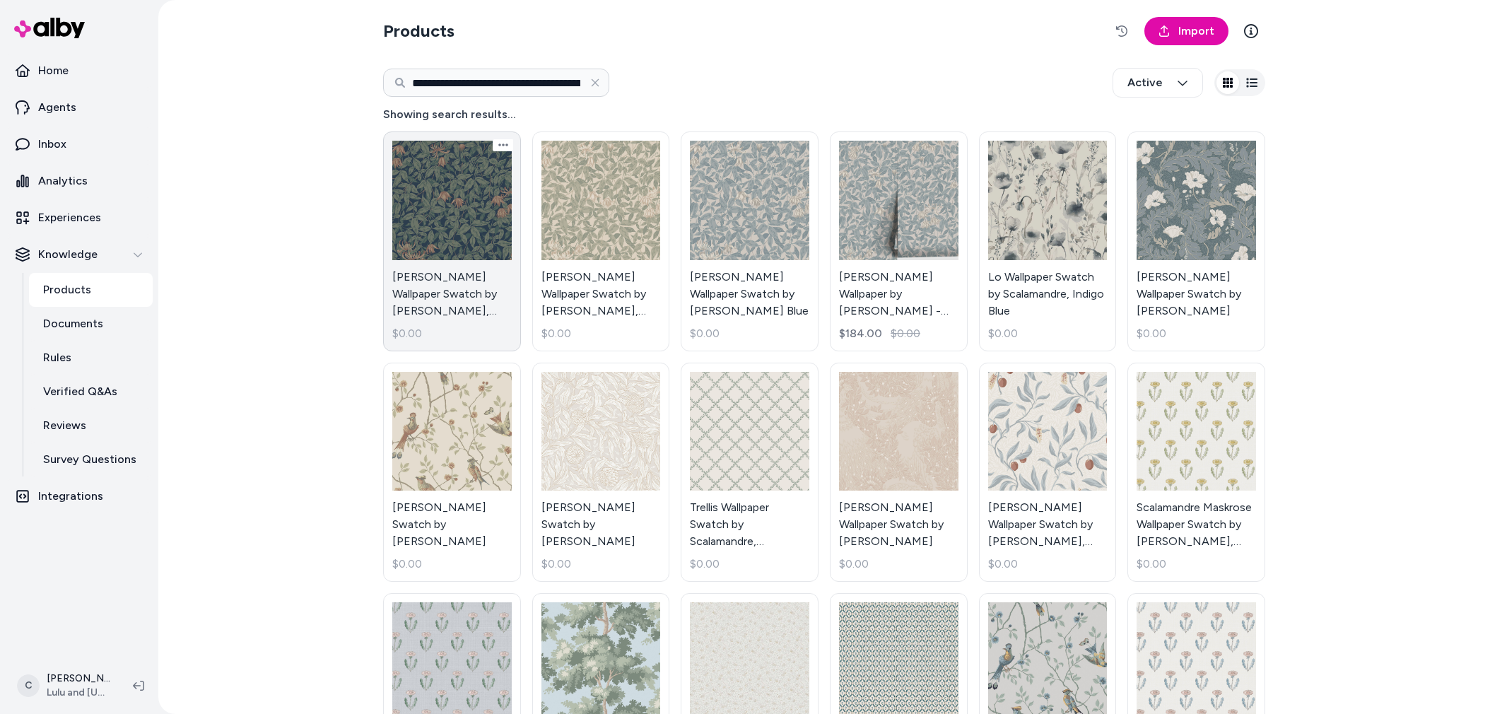
click at [475, 298] on link "[PERSON_NAME] Wallpaper Swatch by [PERSON_NAME], Midnight Blue $0.00" at bounding box center [452, 241] width 138 height 220
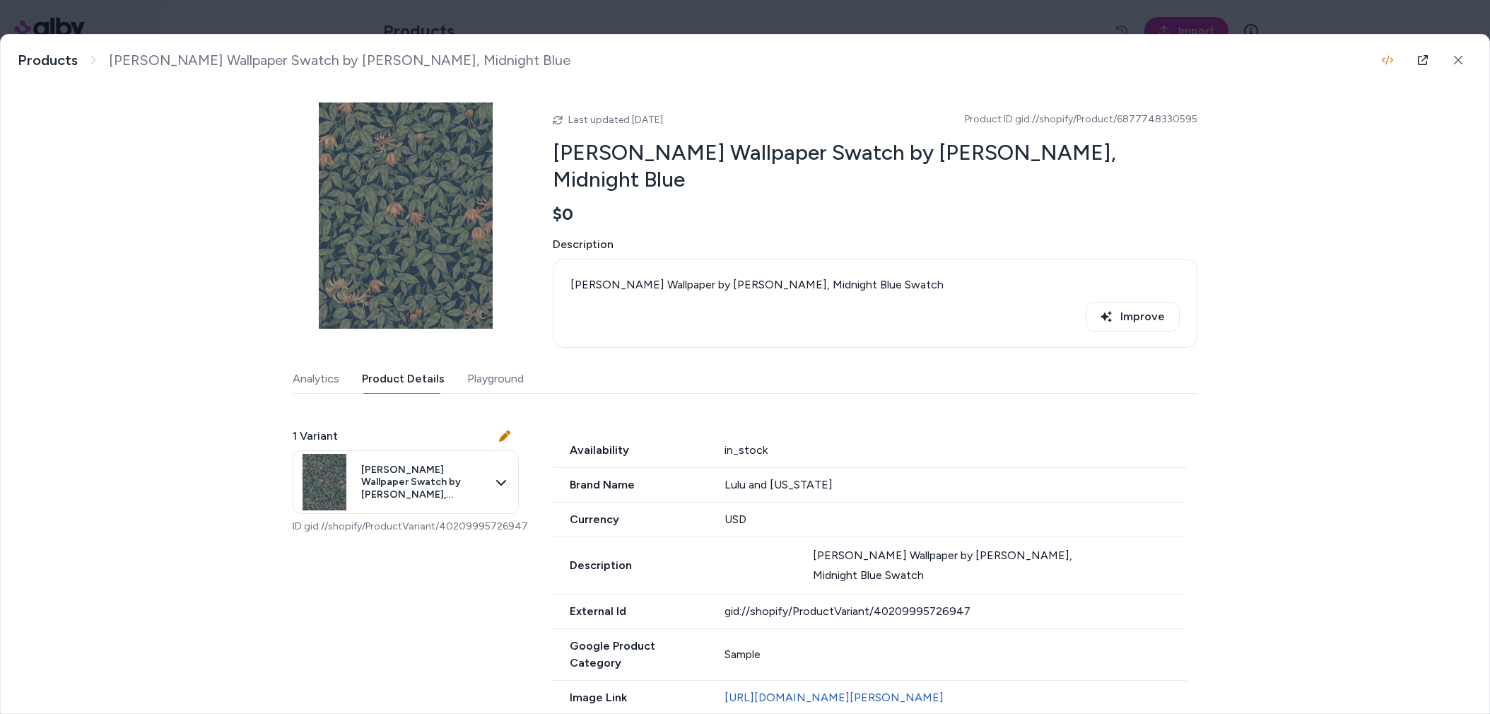
click at [435, 365] on button "Product Details" at bounding box center [403, 379] width 83 height 28
click at [410, 458] on body "**********" at bounding box center [745, 357] width 1490 height 714
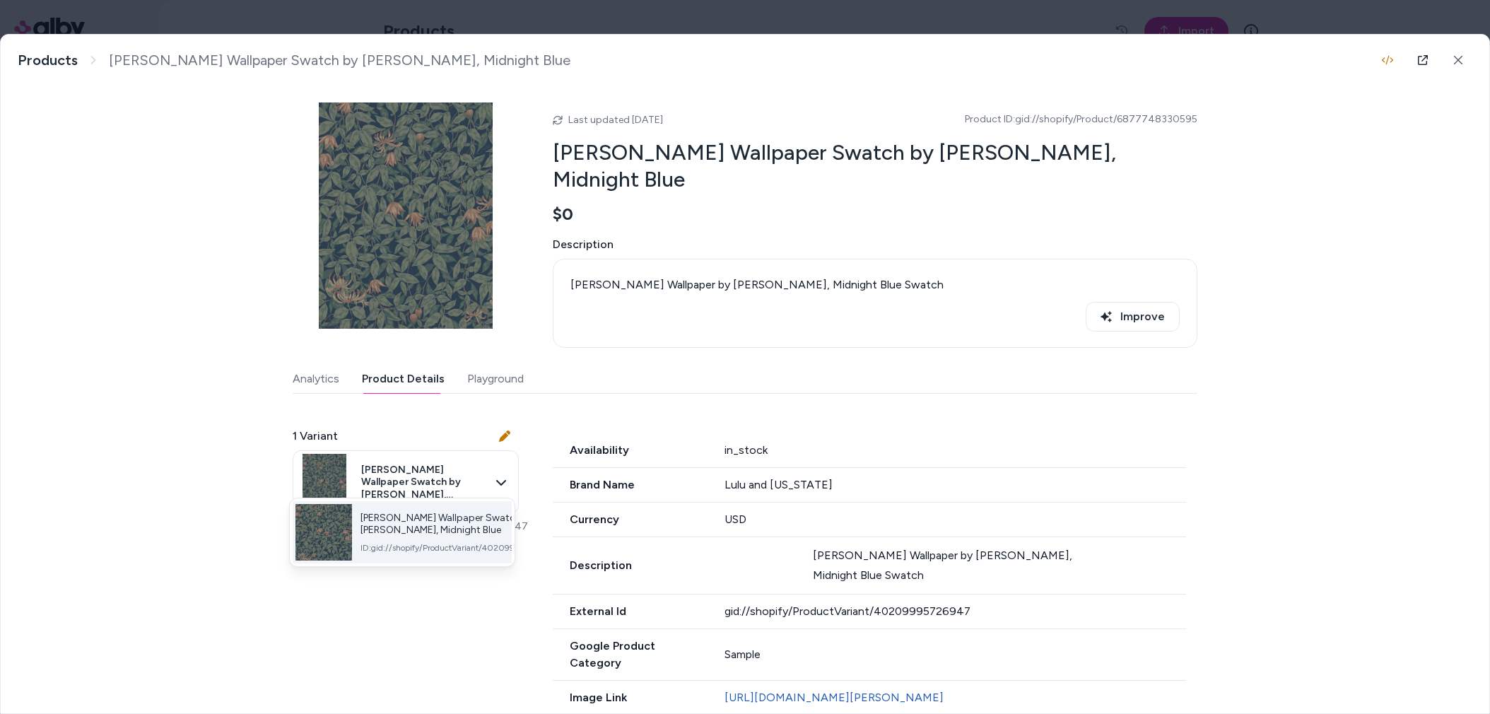
drag, startPoint x: 484, startPoint y: 517, endPoint x: 386, endPoint y: 505, distance: 98.9
click at [386, 512] on span "[PERSON_NAME] Wallpaper Swatch by [PERSON_NAME], Midnight Blue" at bounding box center [456, 524] width 192 height 25
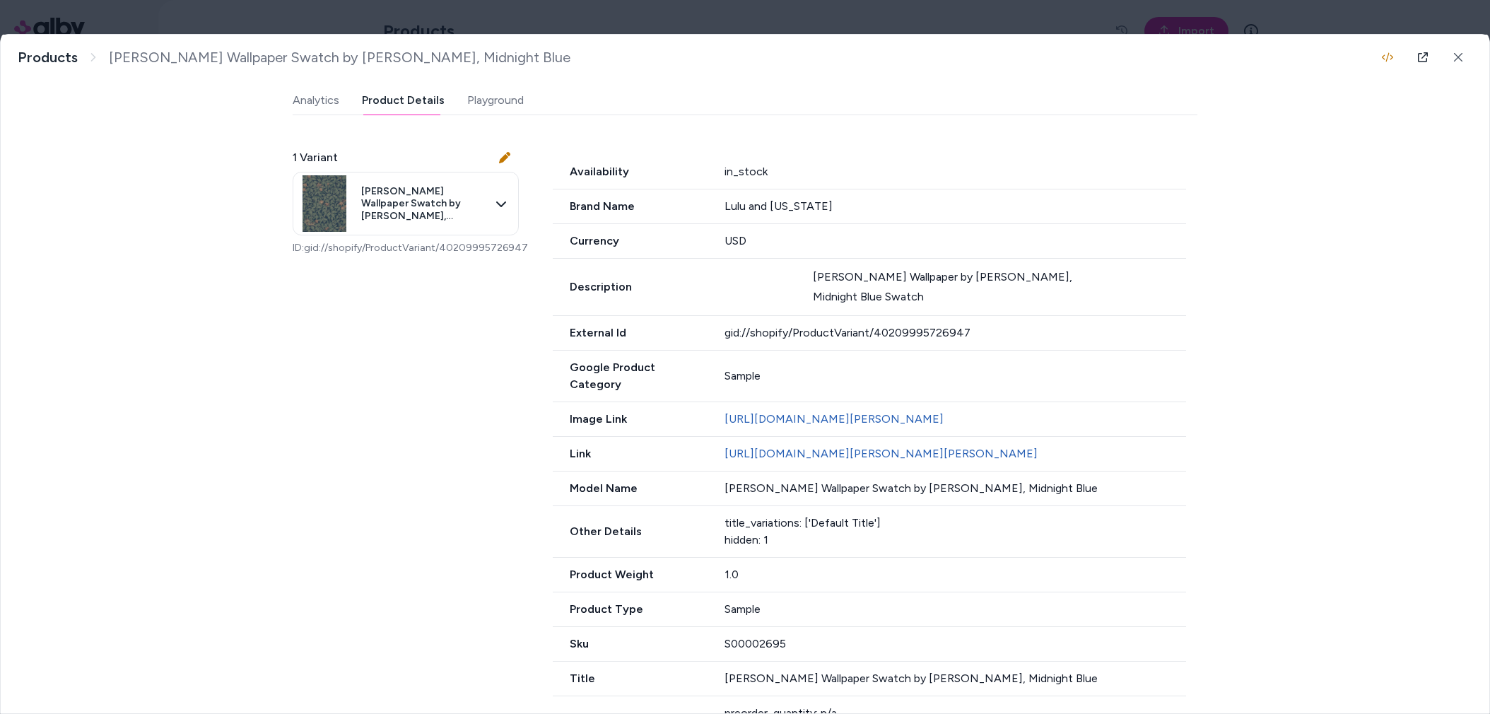
scroll to position [527, 0]
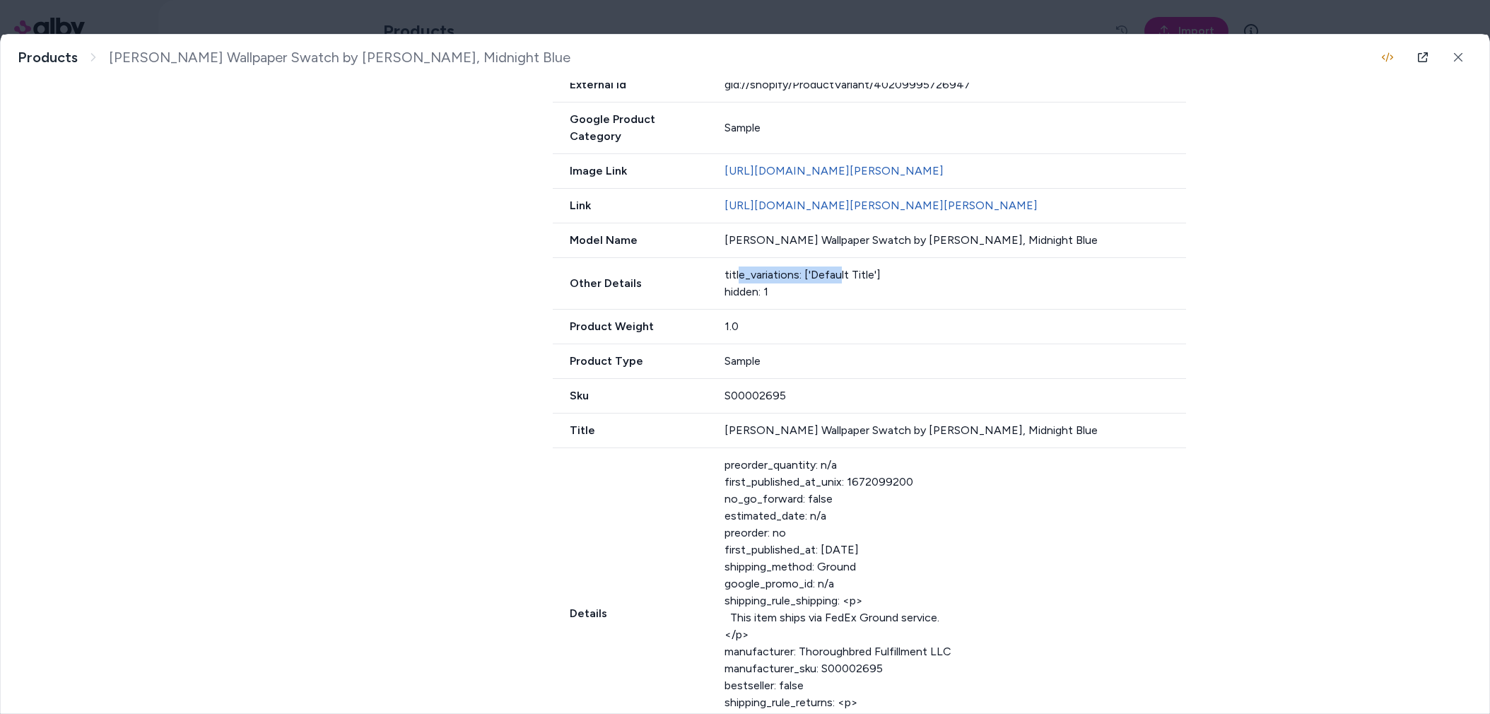
drag, startPoint x: 834, startPoint y: 269, endPoint x: 736, endPoint y: 266, distance: 98.3
click at [734, 266] on div "title_variations: ['Default Title'] hidden: 1" at bounding box center [955, 283] width 462 height 34
click at [736, 266] on div "title_variations: ['Default Title'] hidden: 1" at bounding box center [955, 283] width 462 height 34
drag, startPoint x: 760, startPoint y: 309, endPoint x: 734, endPoint y: 277, distance: 41.6
click at [734, 277] on div "Availability in_stock Brand Name [PERSON_NAME] and [US_STATE] Currency USD Desc…" at bounding box center [875, 343] width 645 height 873
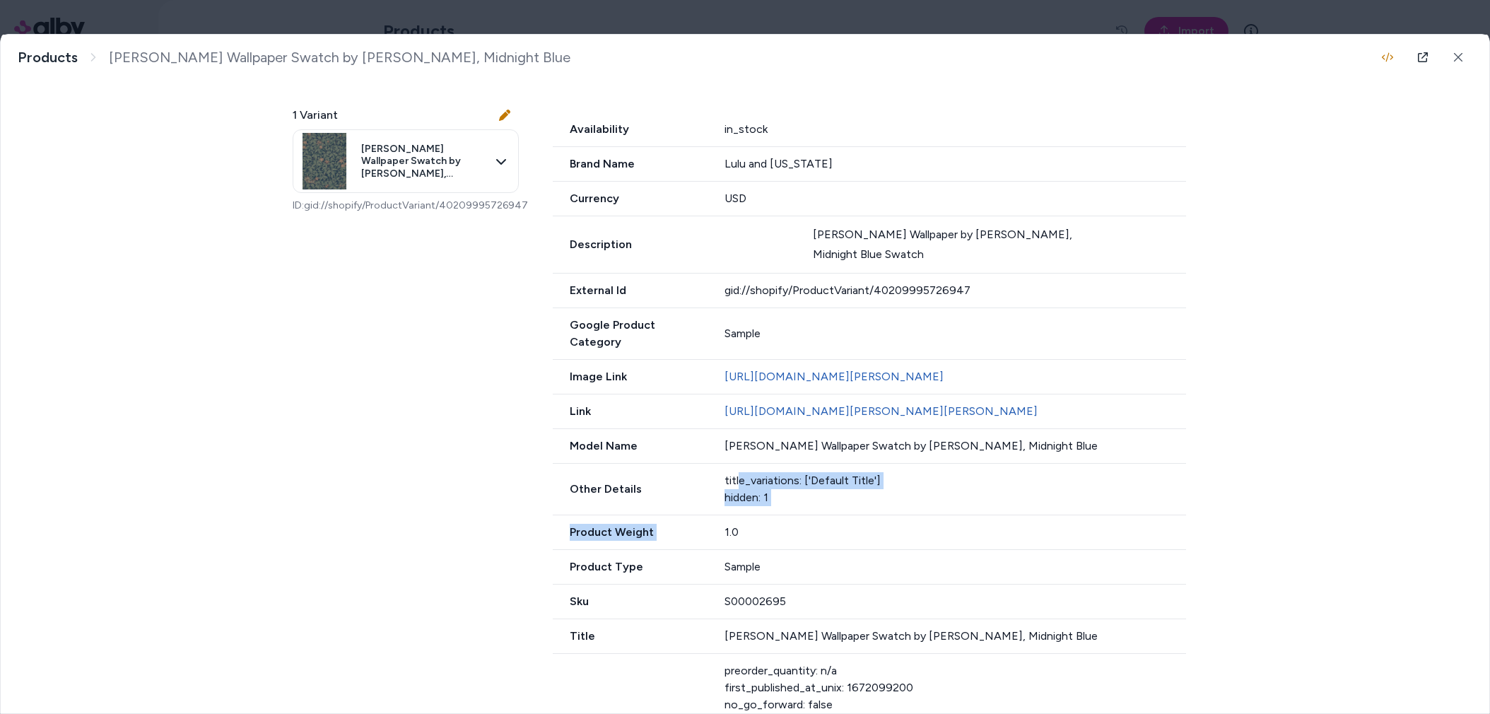
scroll to position [12, 0]
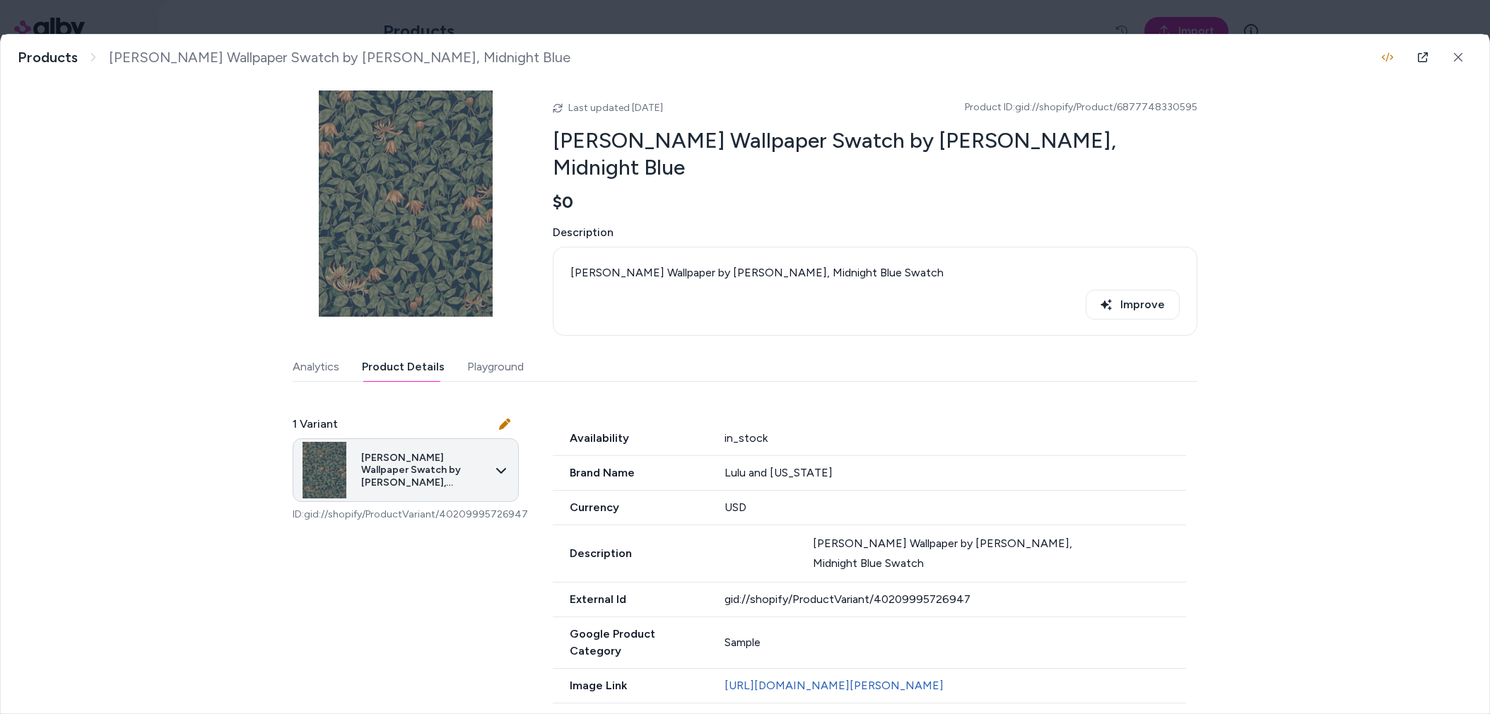
click at [484, 449] on body "**********" at bounding box center [745, 357] width 1490 height 714
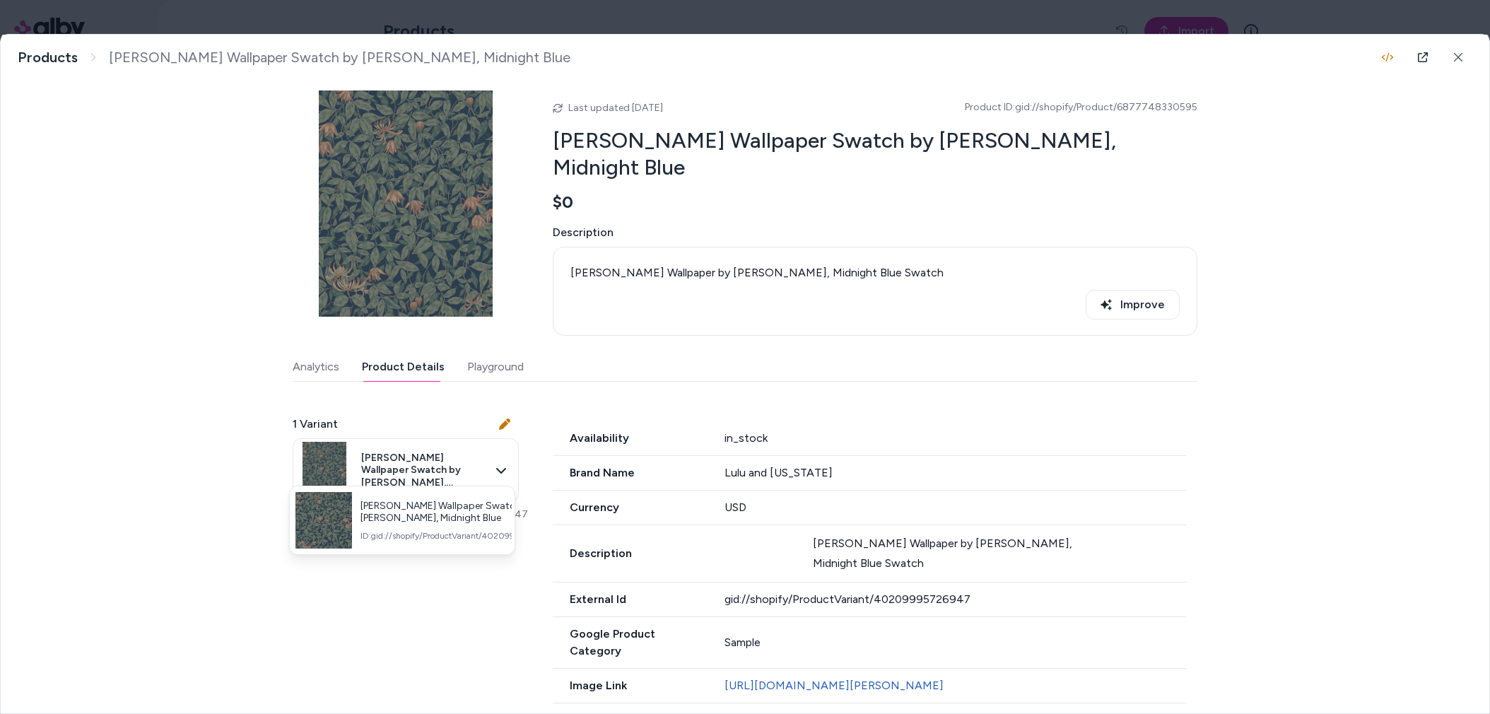
click at [812, 336] on div at bounding box center [745, 357] width 1490 height 714
drag, startPoint x: 864, startPoint y: 245, endPoint x: 780, endPoint y: 241, distance: 84.2
click at [780, 264] on div "[PERSON_NAME] Wallpaper by [PERSON_NAME], Midnight Blue Swatch" at bounding box center [874, 272] width 609 height 17
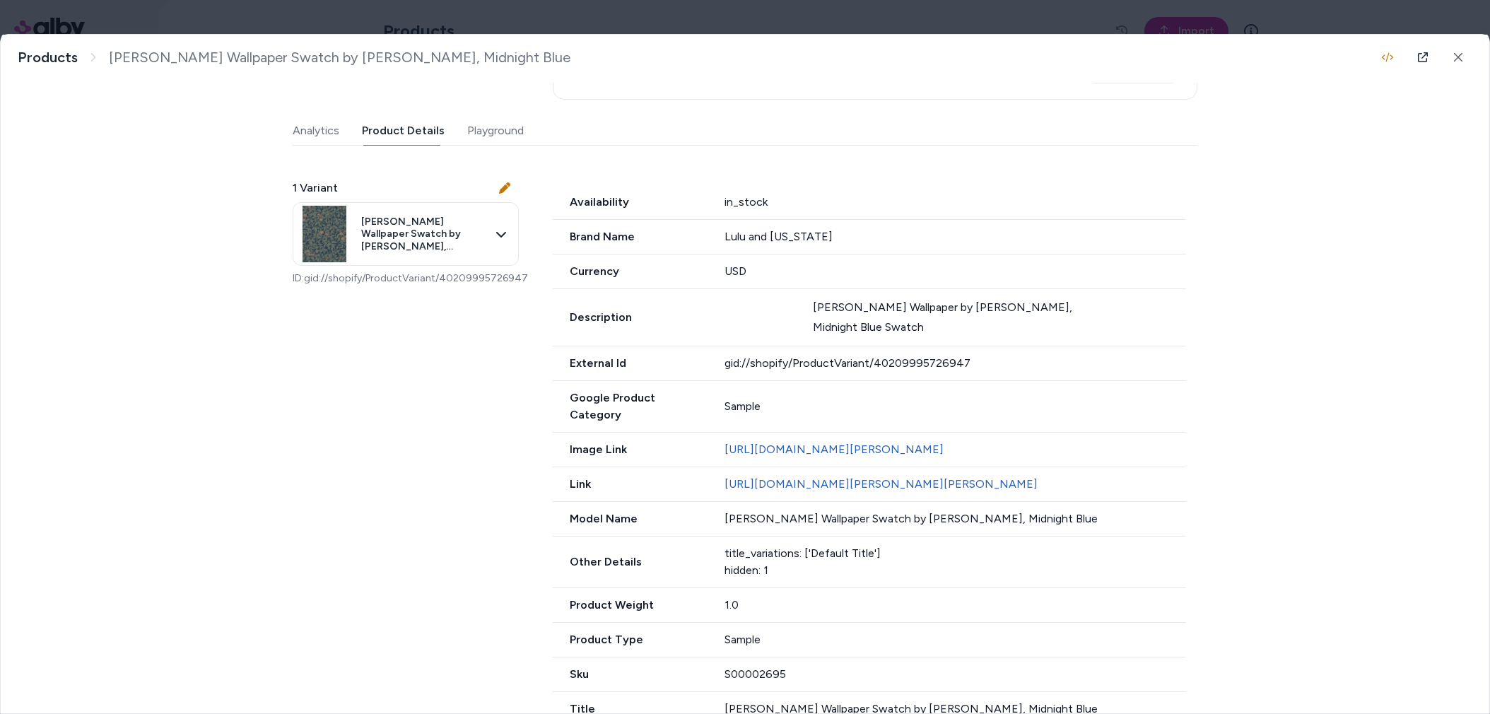
scroll to position [257, 0]
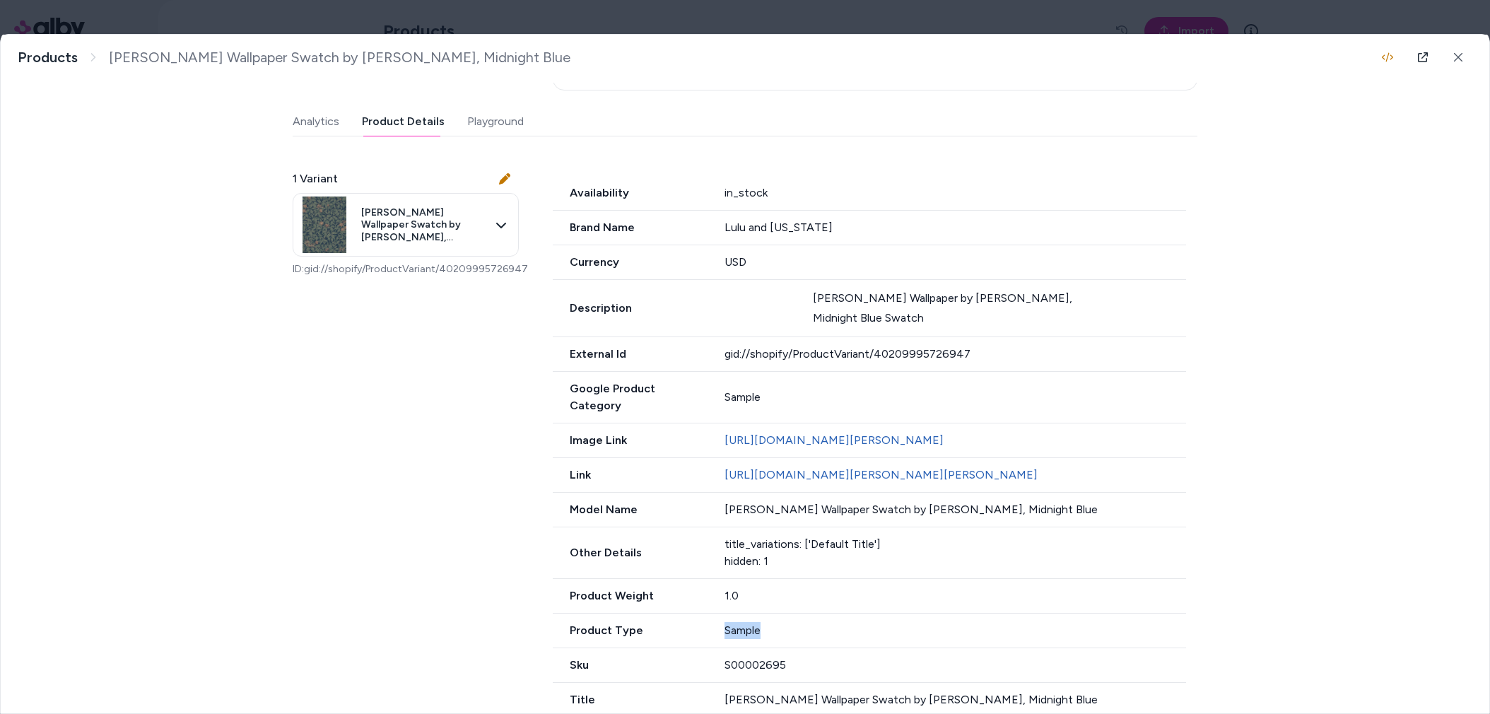
drag, startPoint x: 765, startPoint y: 634, endPoint x: 698, endPoint y: 635, distance: 67.9
click at [698, 636] on div "Product Type Sample" at bounding box center [869, 630] width 633 height 35
drag, startPoint x: 700, startPoint y: 633, endPoint x: 735, endPoint y: 651, distance: 38.9
click at [705, 637] on div "Product Type Sample" at bounding box center [869, 630] width 633 height 35
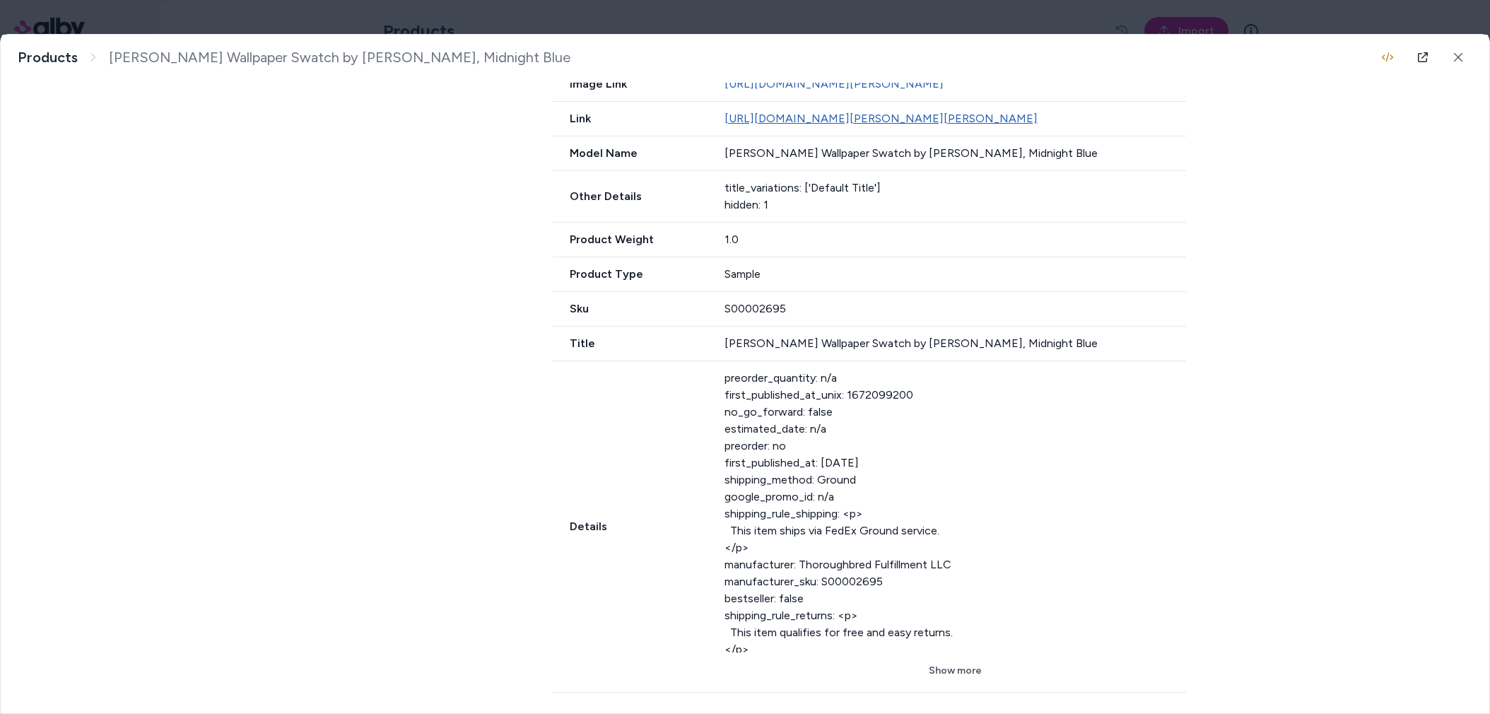
scroll to position [265, 0]
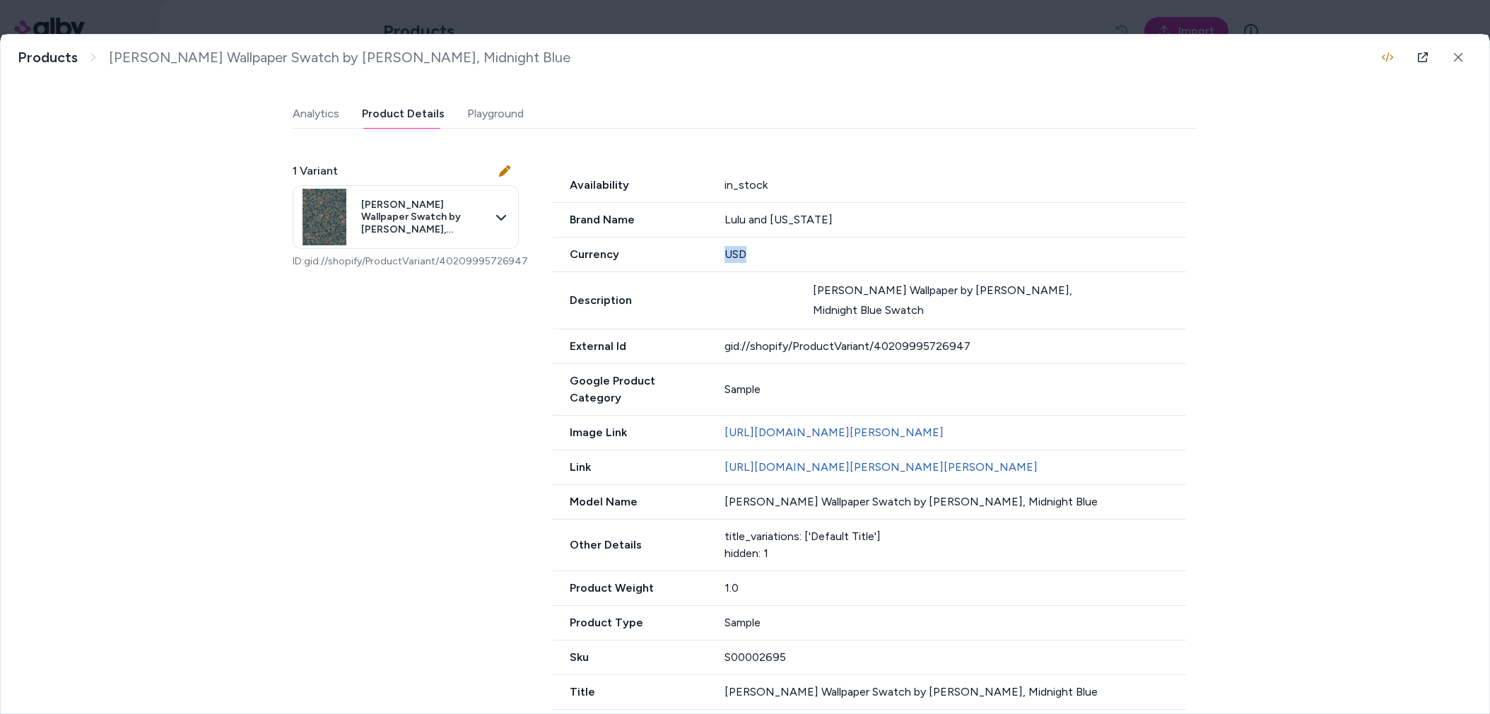
drag, startPoint x: 773, startPoint y: 240, endPoint x: 696, endPoint y: 237, distance: 77.1
click at [696, 237] on div "Currency USD" at bounding box center [869, 254] width 633 height 35
drag, startPoint x: 708, startPoint y: 234, endPoint x: 724, endPoint y: 277, distance: 45.8
click at [708, 237] on div "Currency USD" at bounding box center [869, 254] width 633 height 35
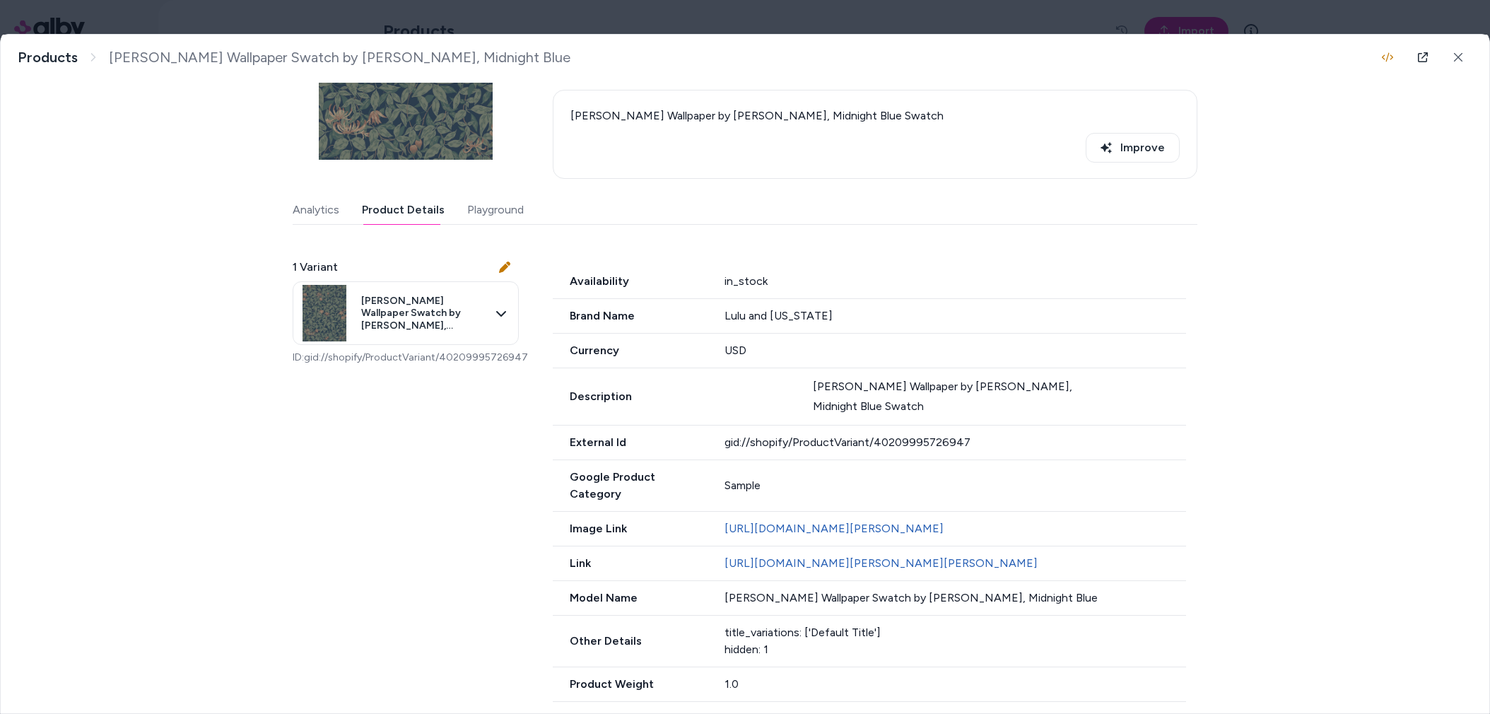
scroll to position [0, 0]
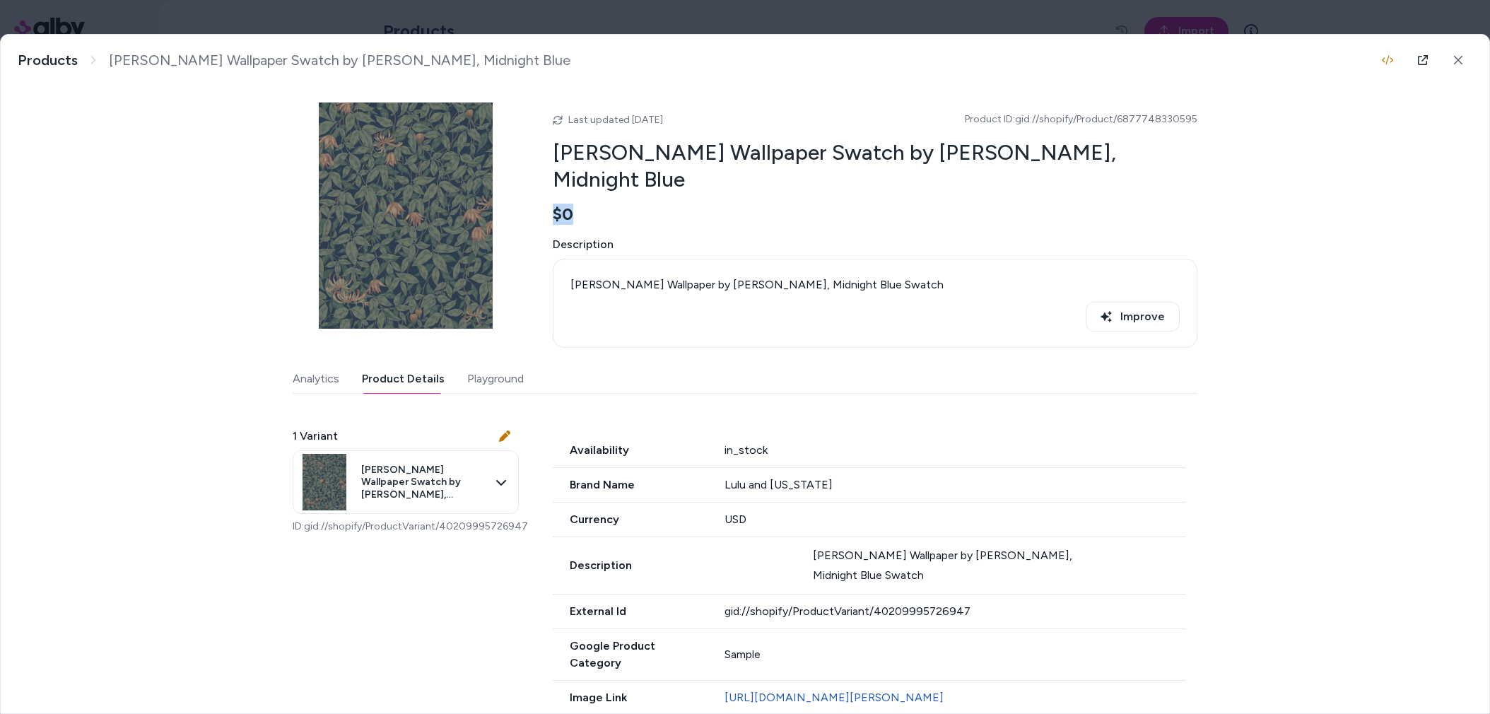
drag, startPoint x: 569, startPoint y: 187, endPoint x: 540, endPoint y: 177, distance: 30.4
click at [540, 177] on div "Last updated [DATE] Product ID: gid://shopify/Product/6877748330595 [PERSON_NAM…" at bounding box center [745, 224] width 905 height 245
click at [572, 204] on div "$0" at bounding box center [875, 214] width 645 height 21
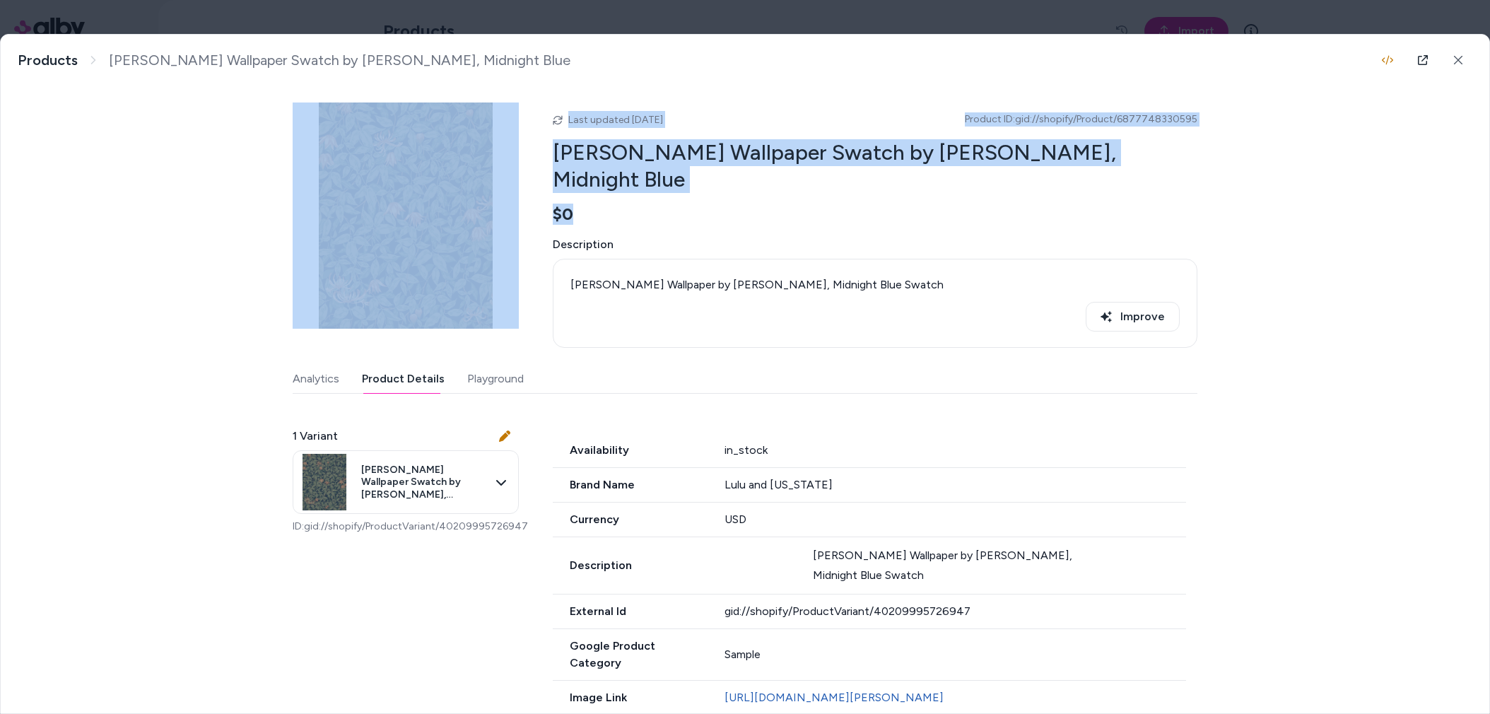
drag, startPoint x: 580, startPoint y: 192, endPoint x: 521, endPoint y: 179, distance: 60.0
click at [521, 179] on div "Last updated [DATE] Product ID: gid://shopify/Product/6877748330595 [PERSON_NAM…" at bounding box center [745, 224] width 905 height 245
click at [555, 204] on span "$0" at bounding box center [563, 214] width 20 height 21
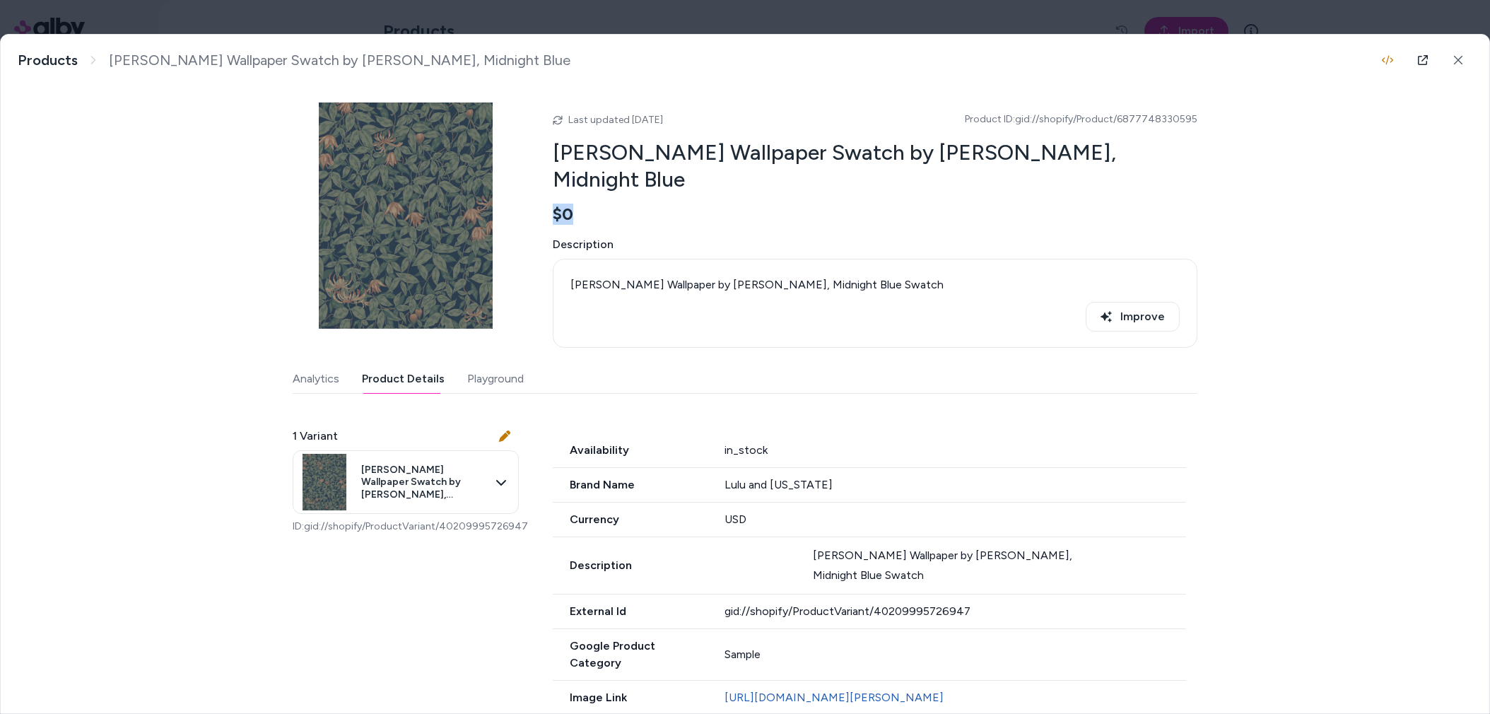
drag, startPoint x: 566, startPoint y: 184, endPoint x: 542, endPoint y: 180, distance: 24.5
click at [542, 180] on div "Last updated [DATE] Product ID: gid://shopify/Product/6877748330595 [PERSON_NAM…" at bounding box center [745, 224] width 905 height 245
click at [543, 180] on div "Last updated [DATE] Product ID: gid://shopify/Product/6877748330595 [PERSON_NAM…" at bounding box center [745, 224] width 905 height 245
drag, startPoint x: 575, startPoint y: 184, endPoint x: 534, endPoint y: 177, distance: 41.7
click at [534, 177] on div "Last updated [DATE] Product ID: gid://shopify/Product/6877748330595 [PERSON_NAM…" at bounding box center [745, 224] width 905 height 245
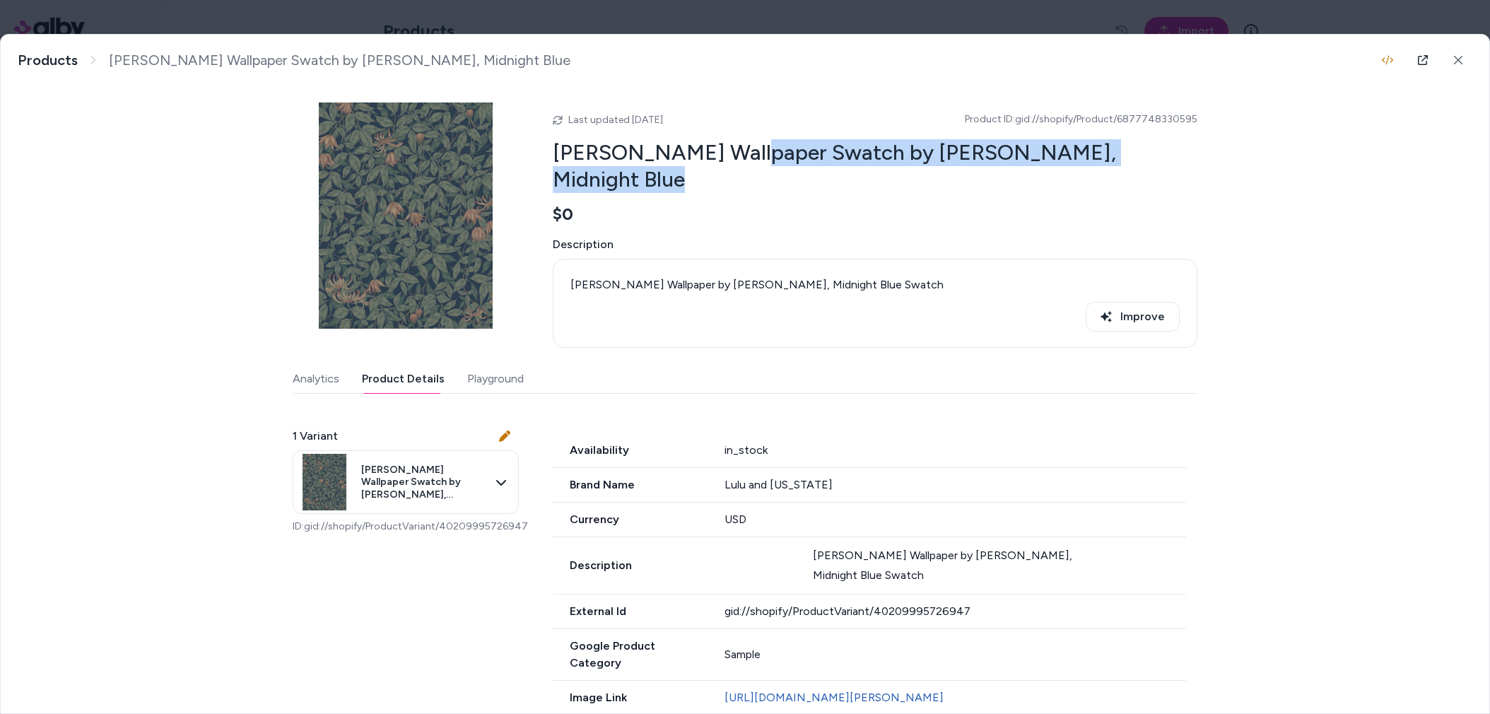
drag, startPoint x: 1203, startPoint y: 163, endPoint x: 738, endPoint y: 144, distance: 465.4
click at [740, 143] on div "[PERSON_NAME] Wallpaper Swatch by [PERSON_NAME], Midnight Blue [PERSON_NAME] Wa…" at bounding box center [745, 374] width 1488 height 678
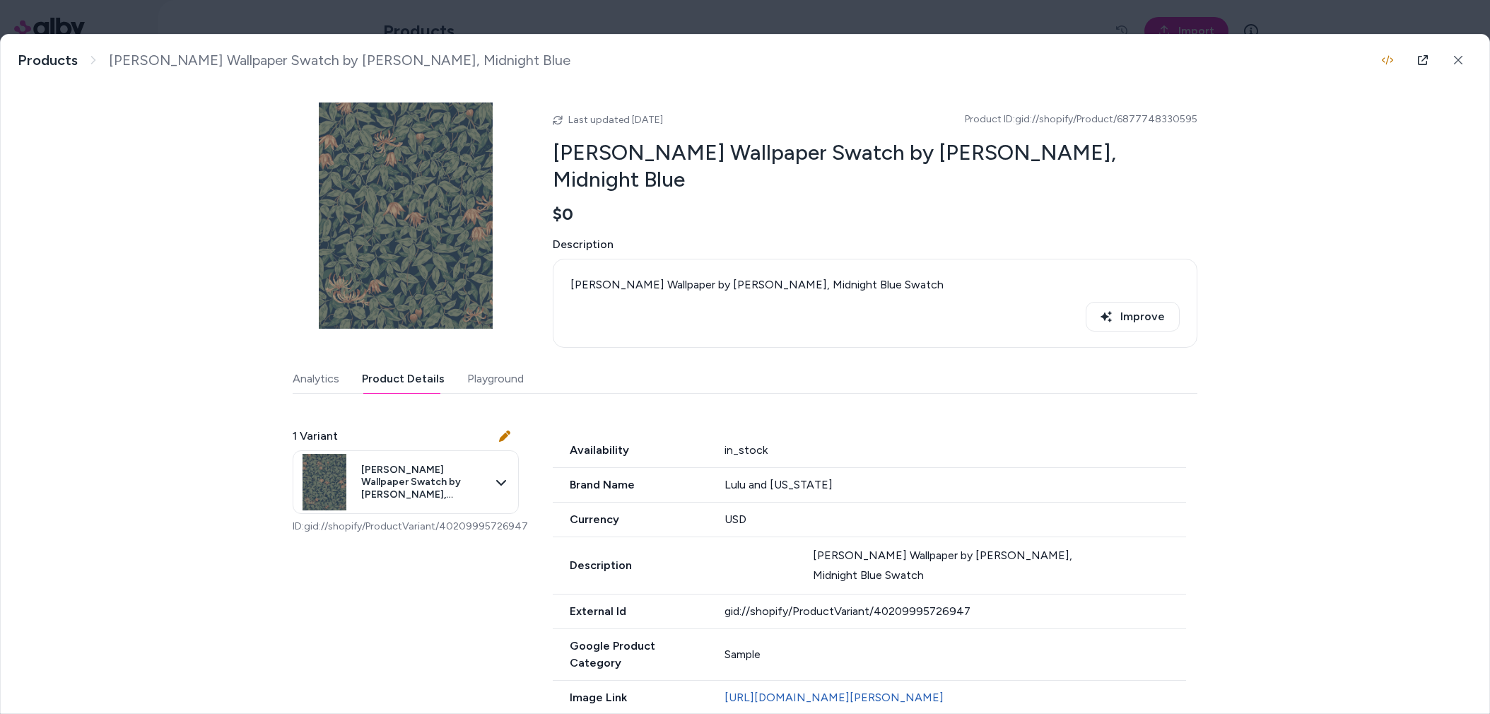
click at [734, 146] on h2 "[PERSON_NAME] Wallpaper Swatch by [PERSON_NAME], Midnight Blue" at bounding box center [875, 165] width 645 height 53
click at [1421, 52] on link at bounding box center [1422, 60] width 28 height 28
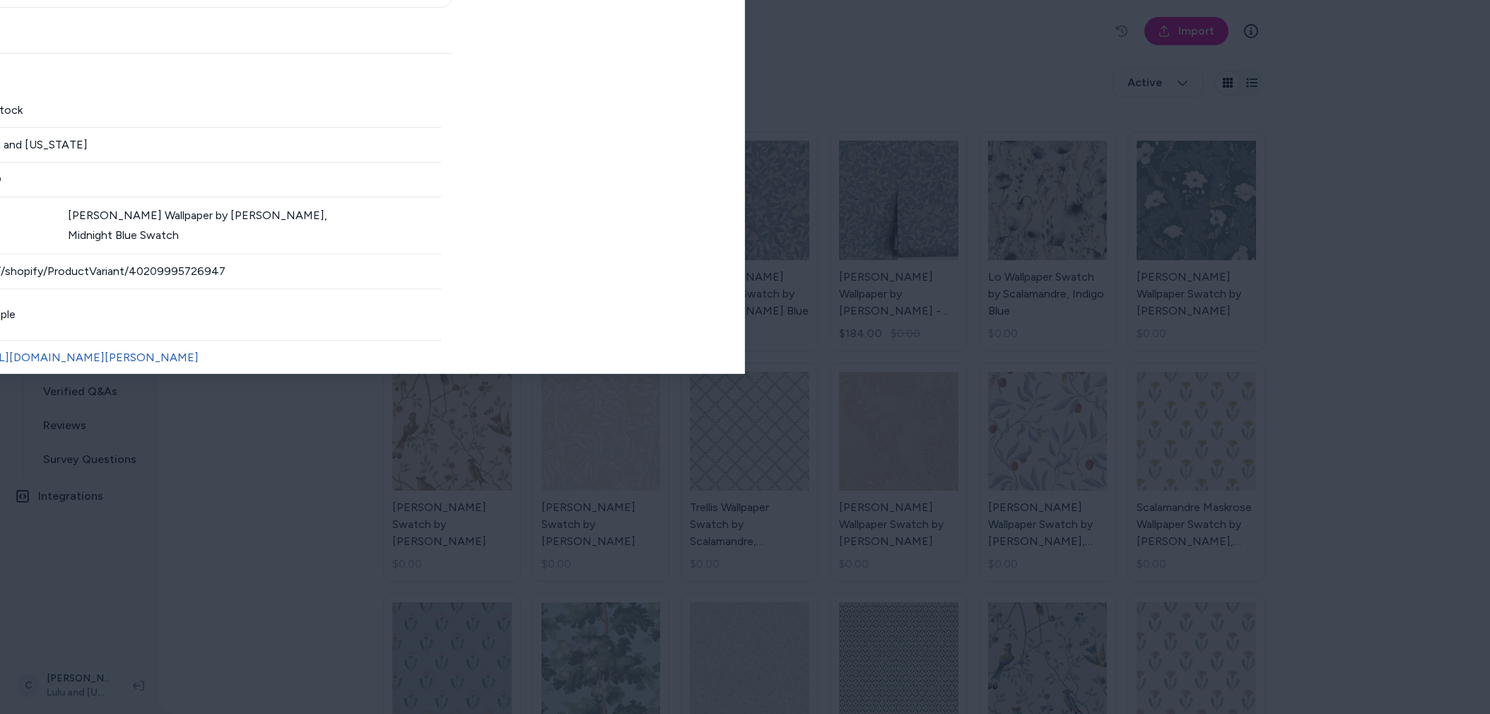
click at [621, 20] on body "**********" at bounding box center [745, 357] width 1490 height 714
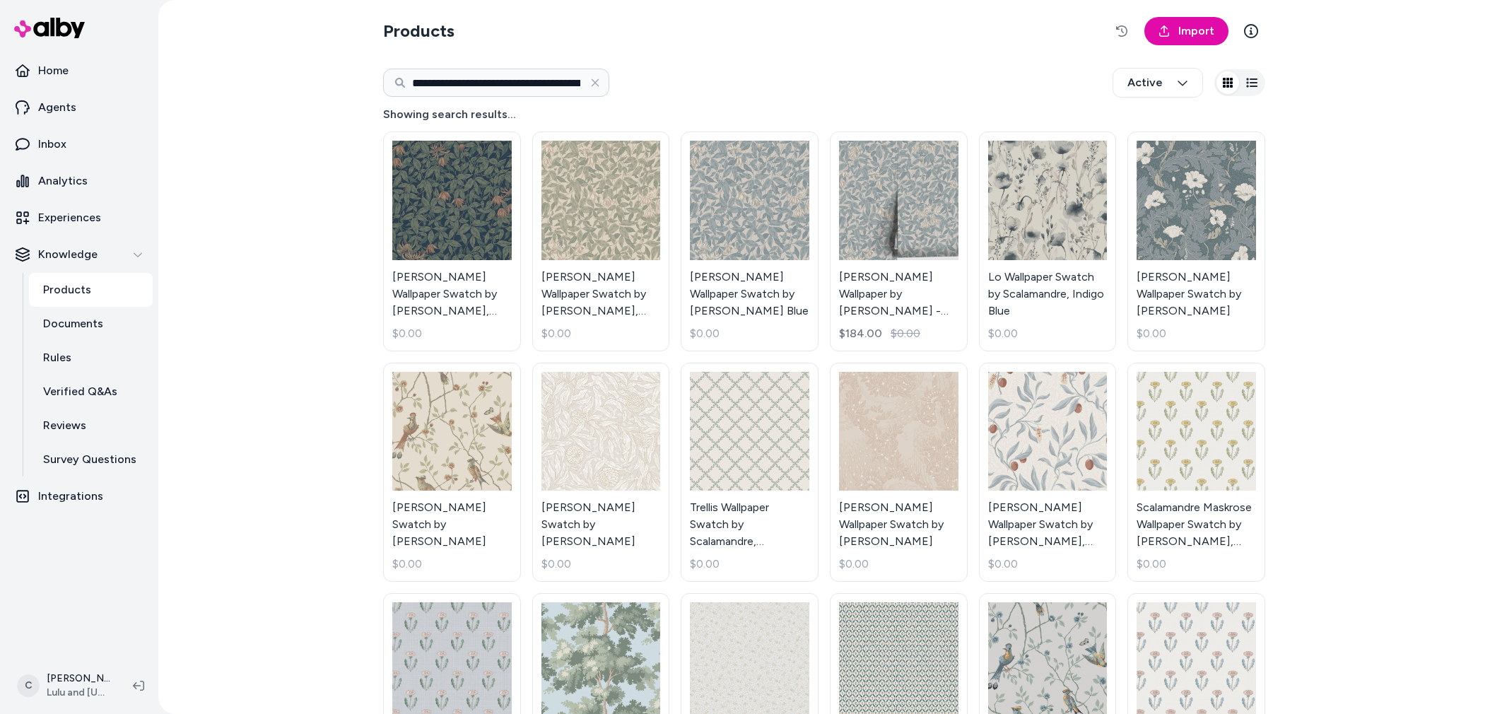
click at [55, 73] on html "**********" at bounding box center [745, 357] width 1490 height 714
click at [57, 73] on p "Home" at bounding box center [53, 70] width 30 height 17
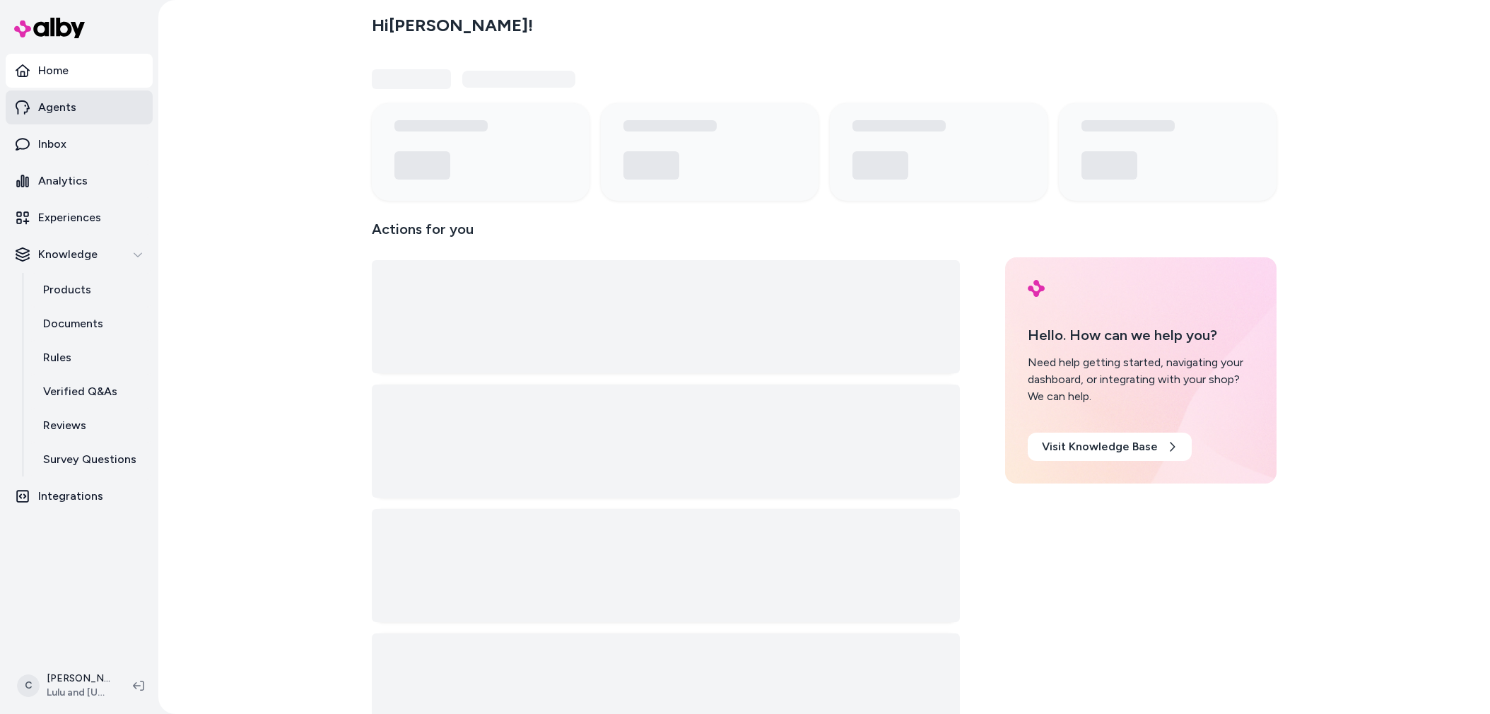
click at [65, 114] on p "Agents" at bounding box center [57, 107] width 38 height 17
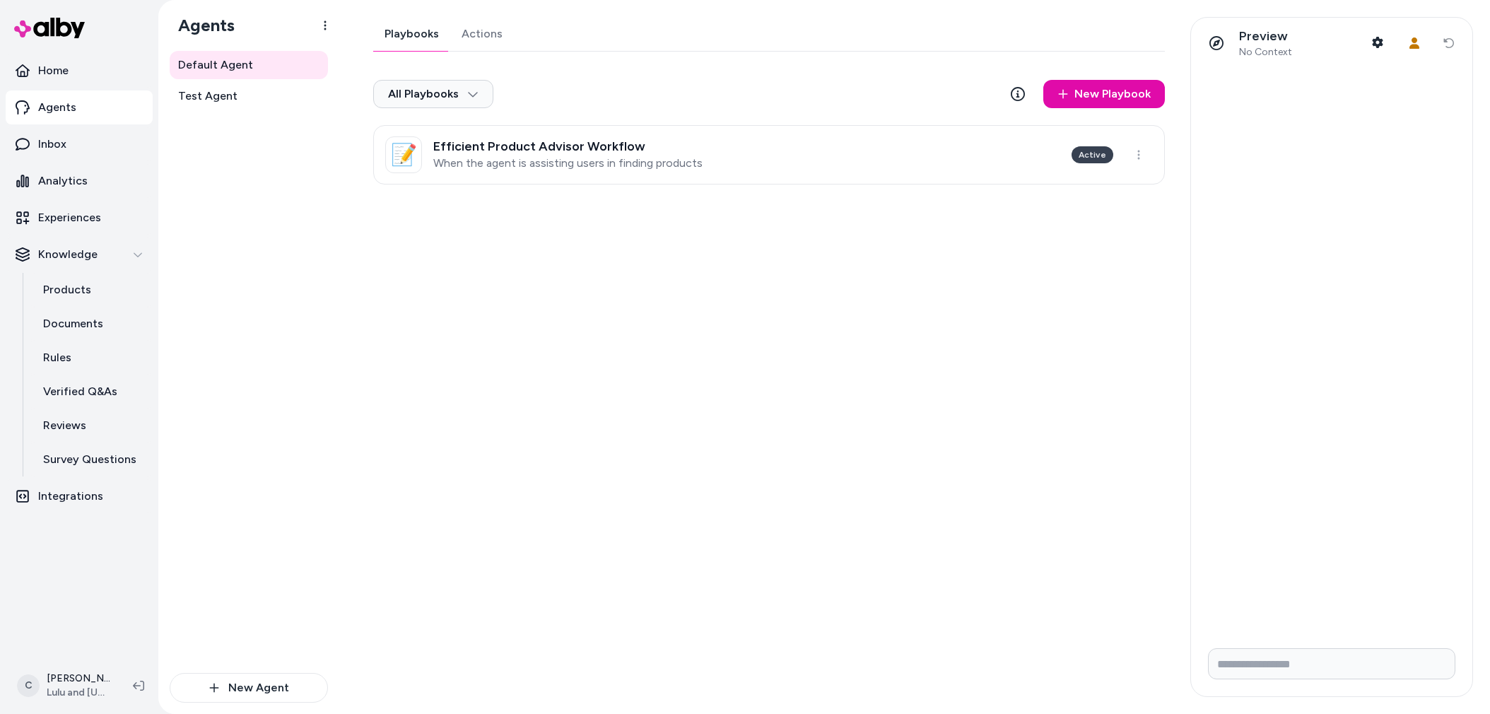
click at [65, 114] on p "Agents" at bounding box center [57, 107] width 38 height 17
click at [61, 192] on link "Analytics" at bounding box center [79, 181] width 147 height 34
